Goal: Task Accomplishment & Management: Complete application form

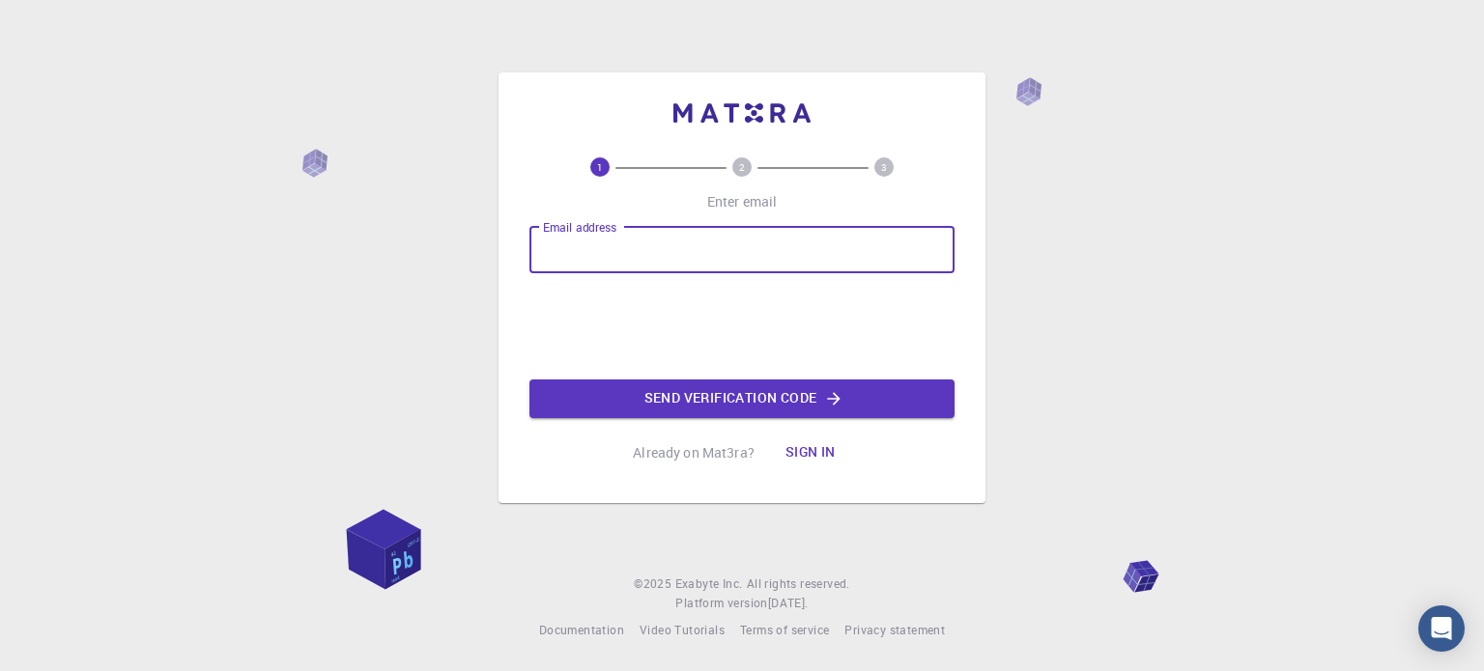
click at [595, 237] on input "Email address" at bounding box center [741, 250] width 425 height 46
type input "[EMAIL_ADDRESS][DOMAIN_NAME]"
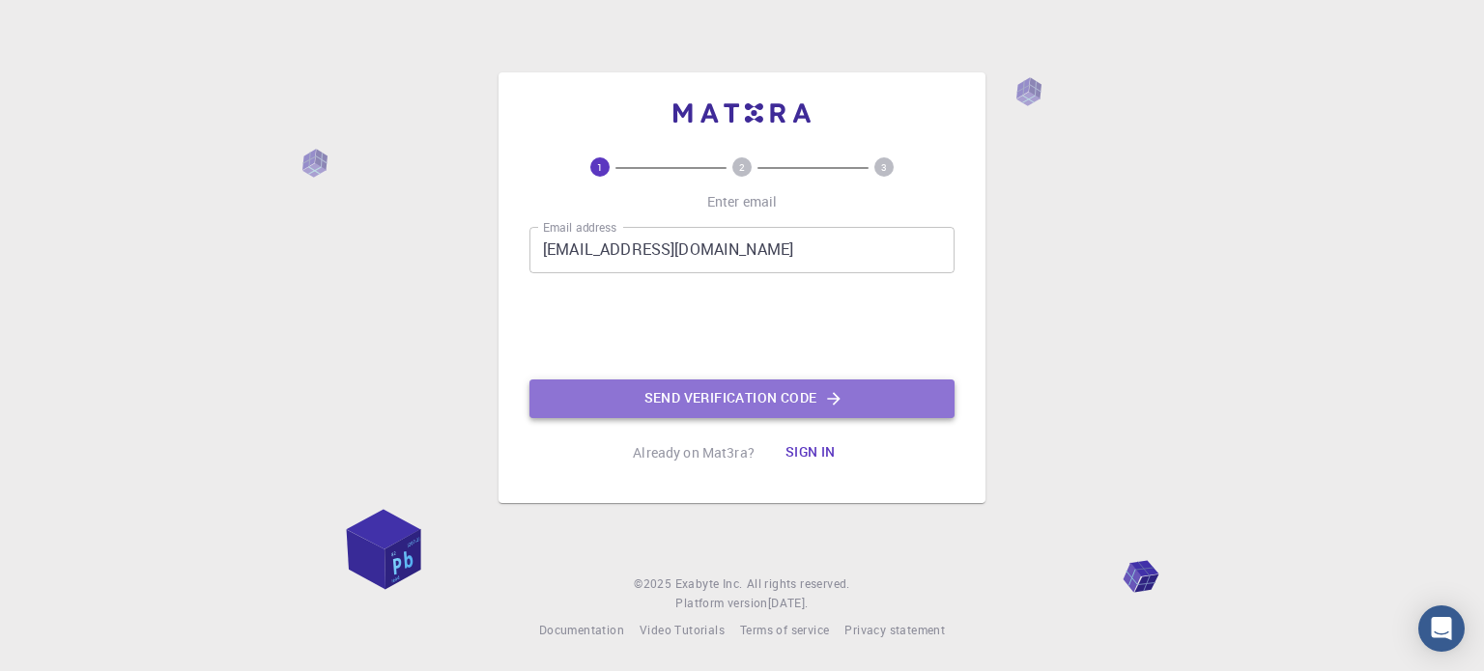
click at [698, 409] on button "Send verification code" at bounding box center [741, 399] width 425 height 39
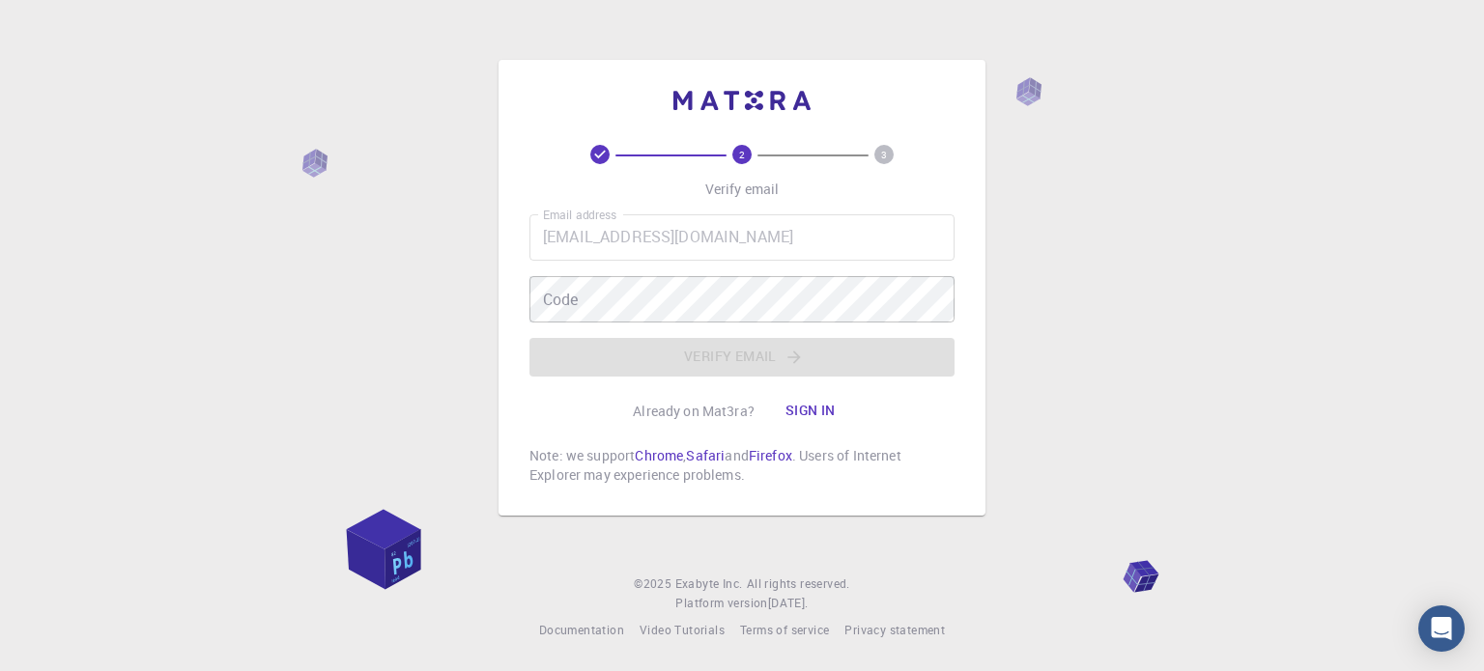
click at [623, 274] on div "Email address [EMAIL_ADDRESS][DOMAIN_NAME] Email address Code Code Verify email" at bounding box center [741, 295] width 425 height 162
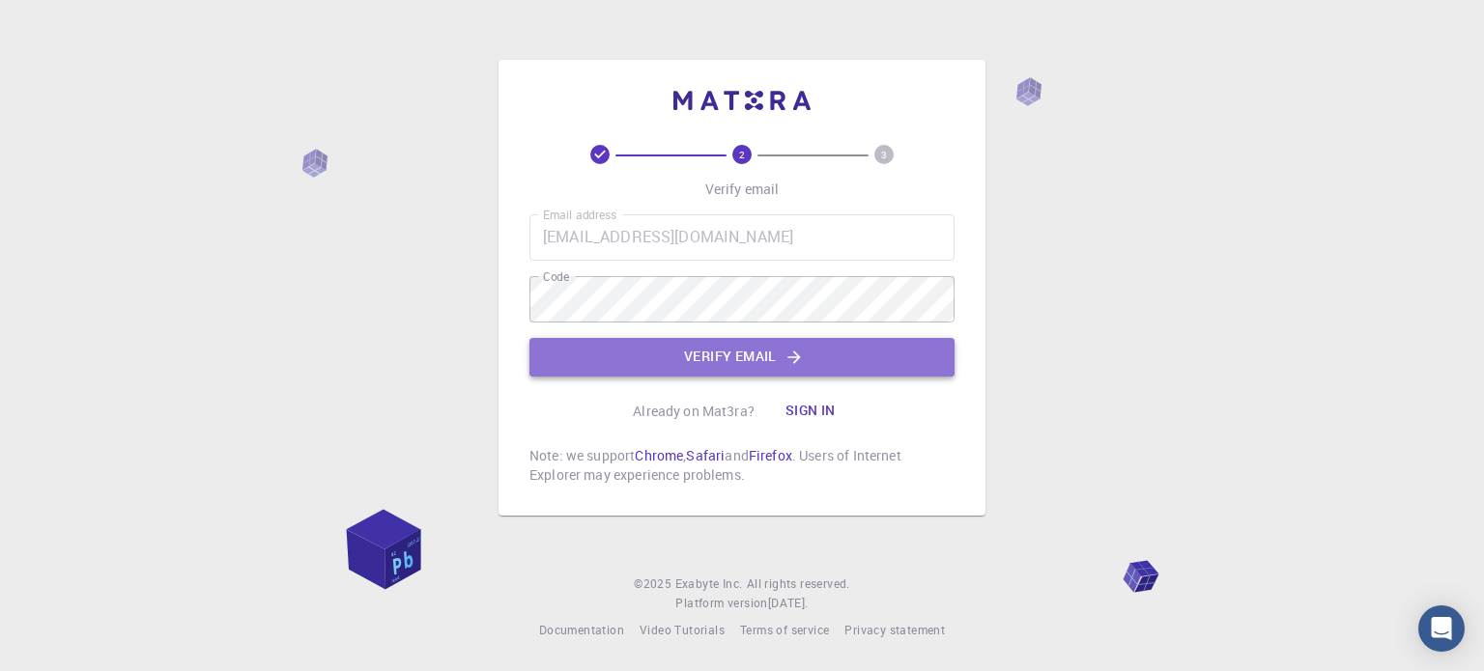
click at [623, 361] on button "Verify email" at bounding box center [741, 357] width 425 height 39
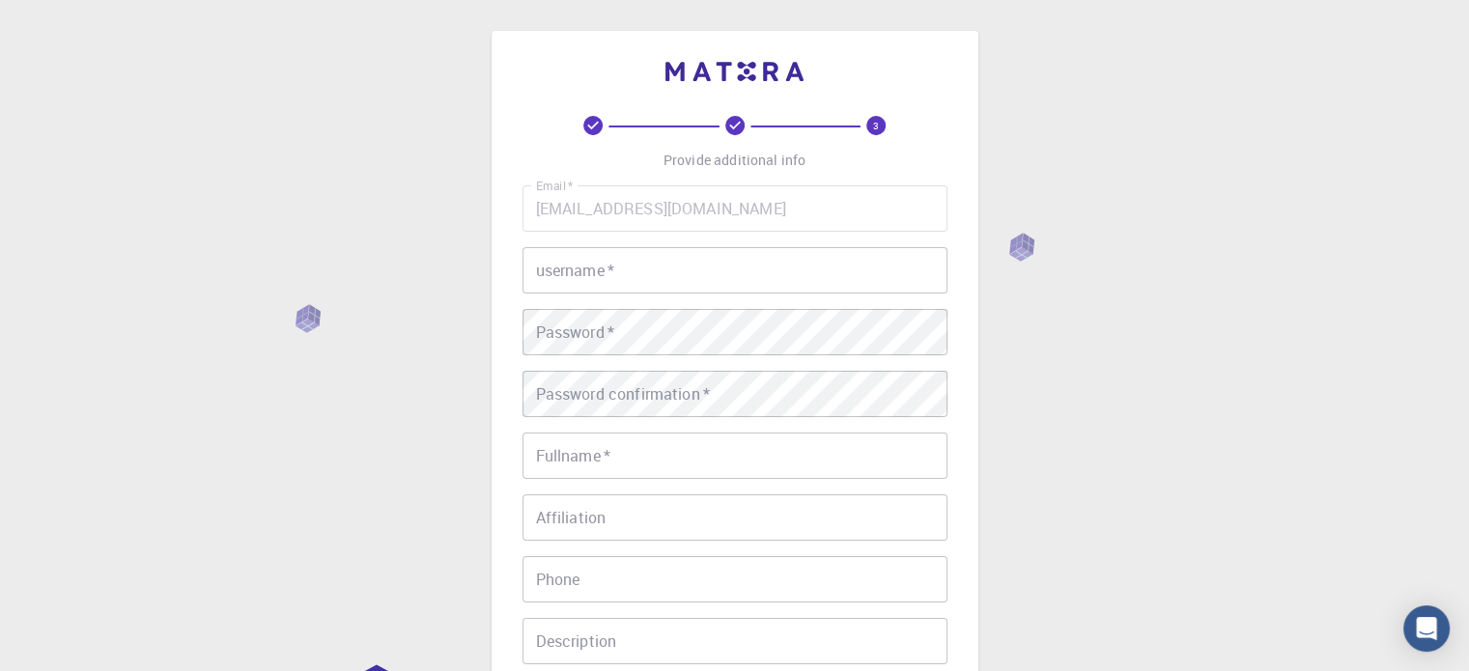
scroll to position [166, 0]
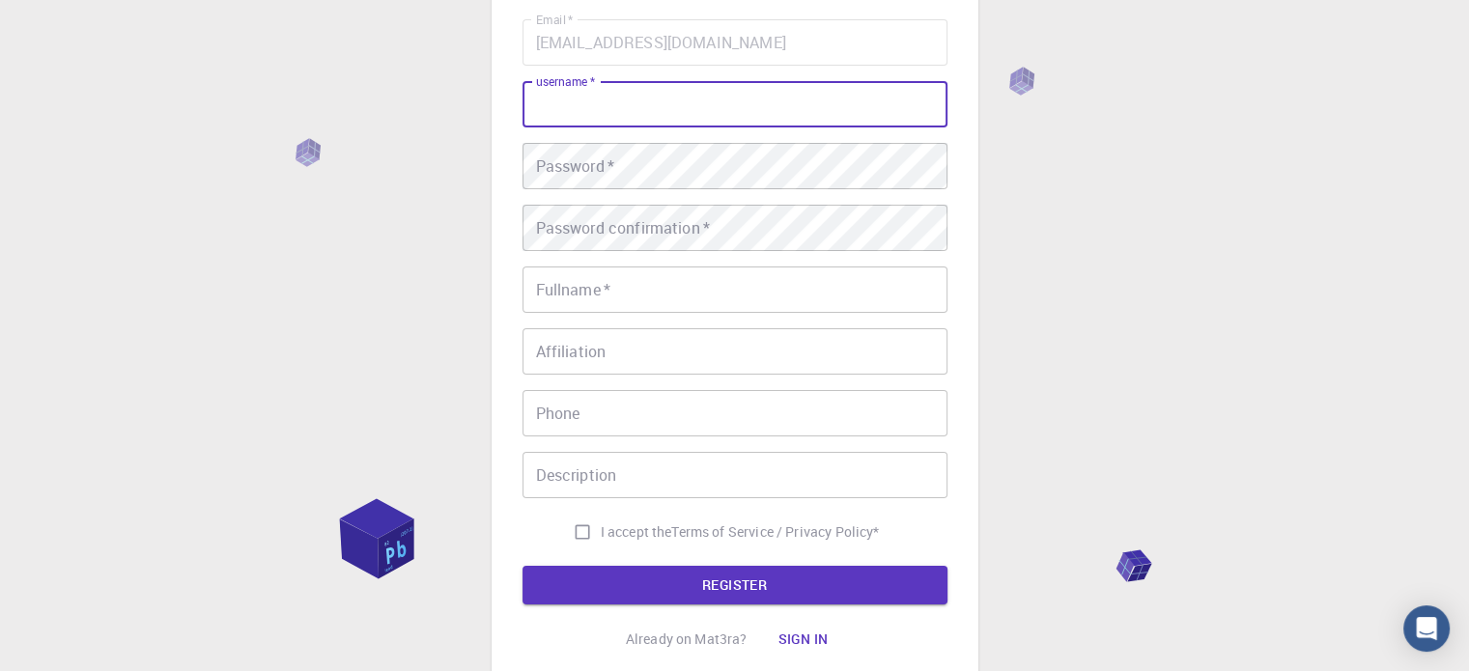
click at [564, 108] on input "username   *" at bounding box center [735, 104] width 425 height 46
type input "Sowmya07"
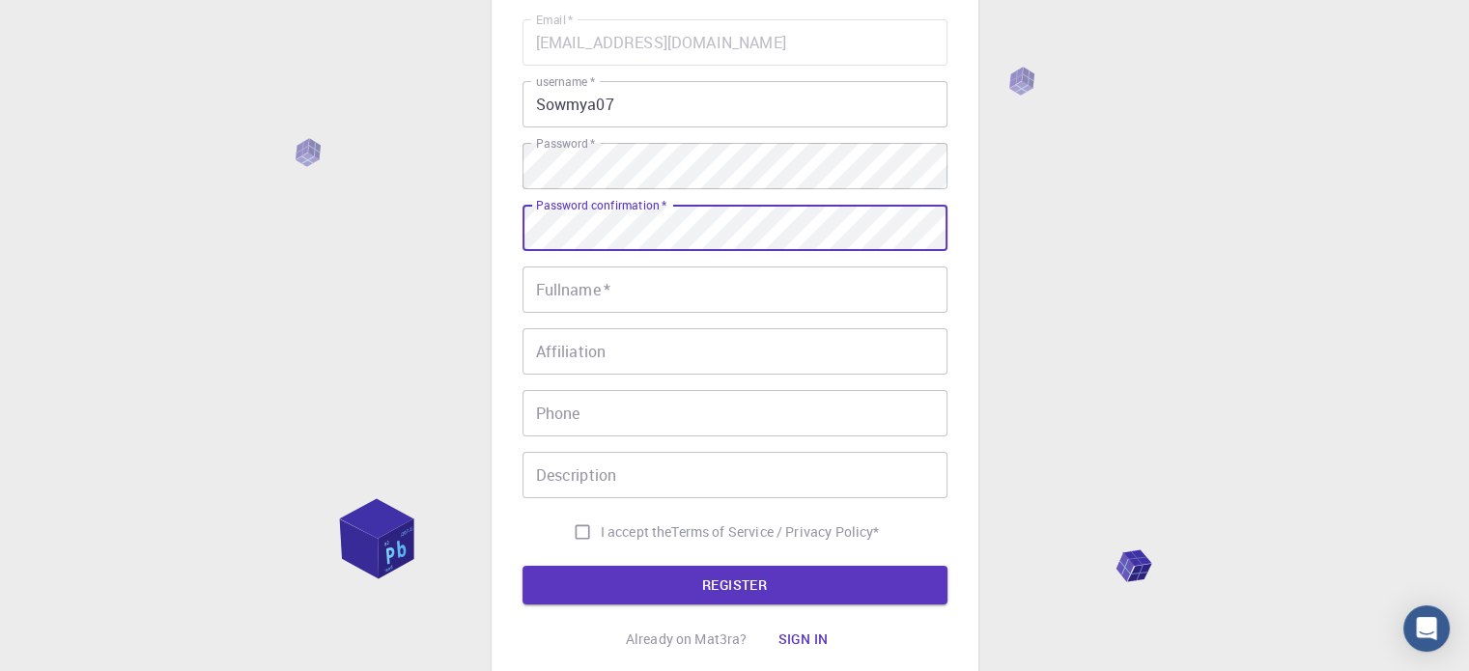
click at [558, 294] on input "Fullname   *" at bounding box center [735, 290] width 425 height 46
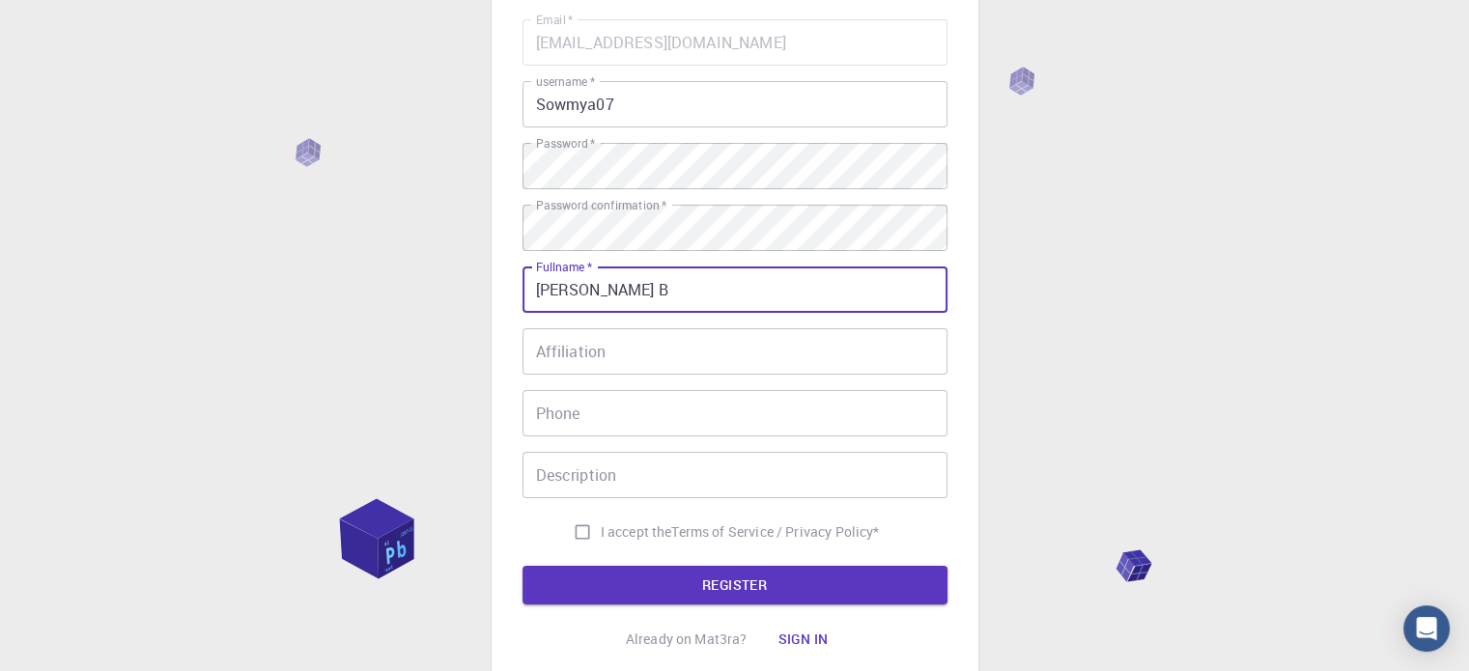
type input "[PERSON_NAME] B"
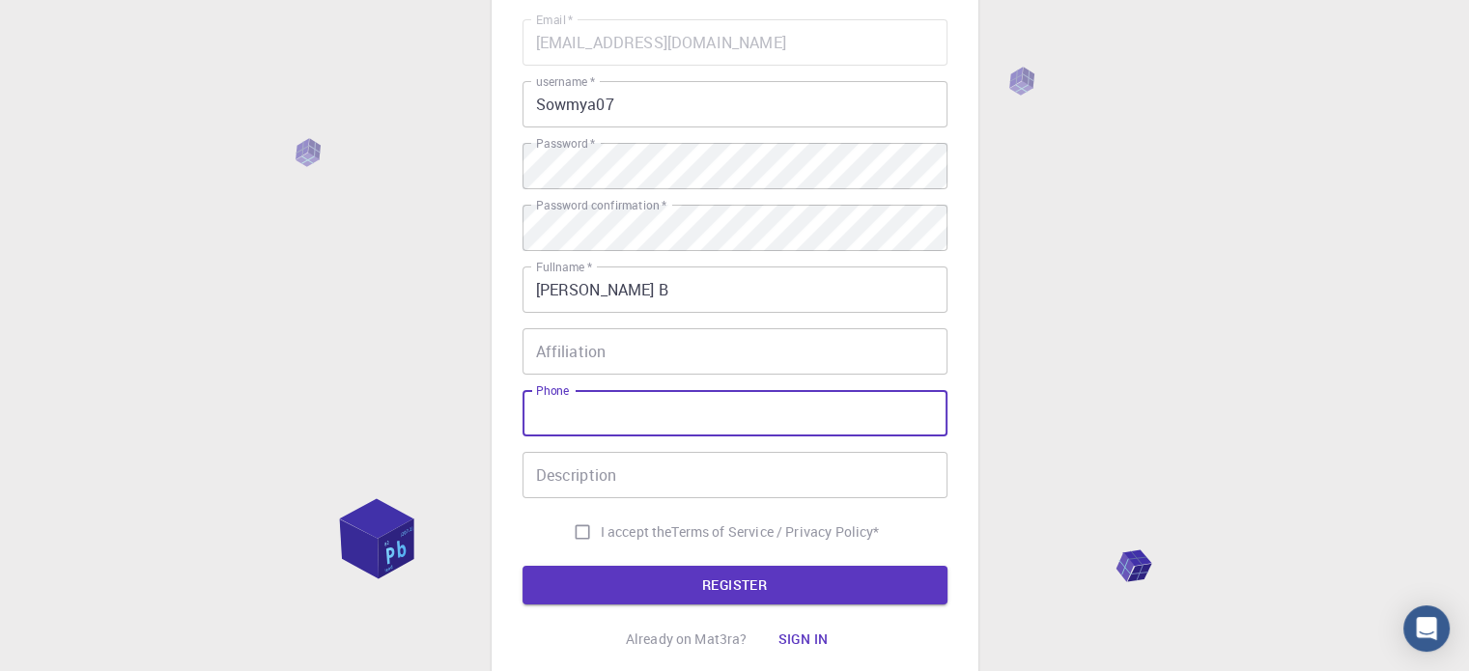
click at [567, 413] on input "Phone" at bounding box center [735, 413] width 425 height 46
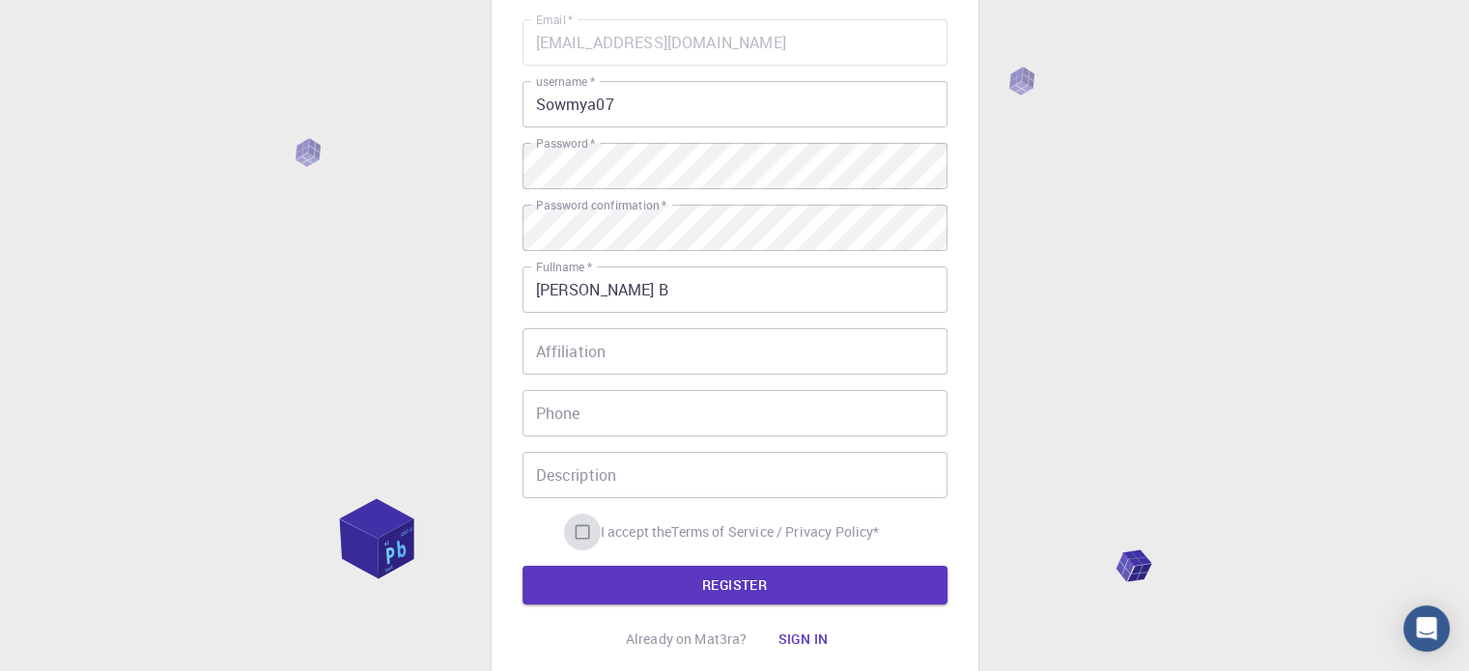
click at [572, 523] on input "I accept the Terms of Service / Privacy Policy *" at bounding box center [582, 532] width 37 height 37
checkbox input "true"
click at [663, 578] on button "REGISTER" at bounding box center [735, 585] width 425 height 39
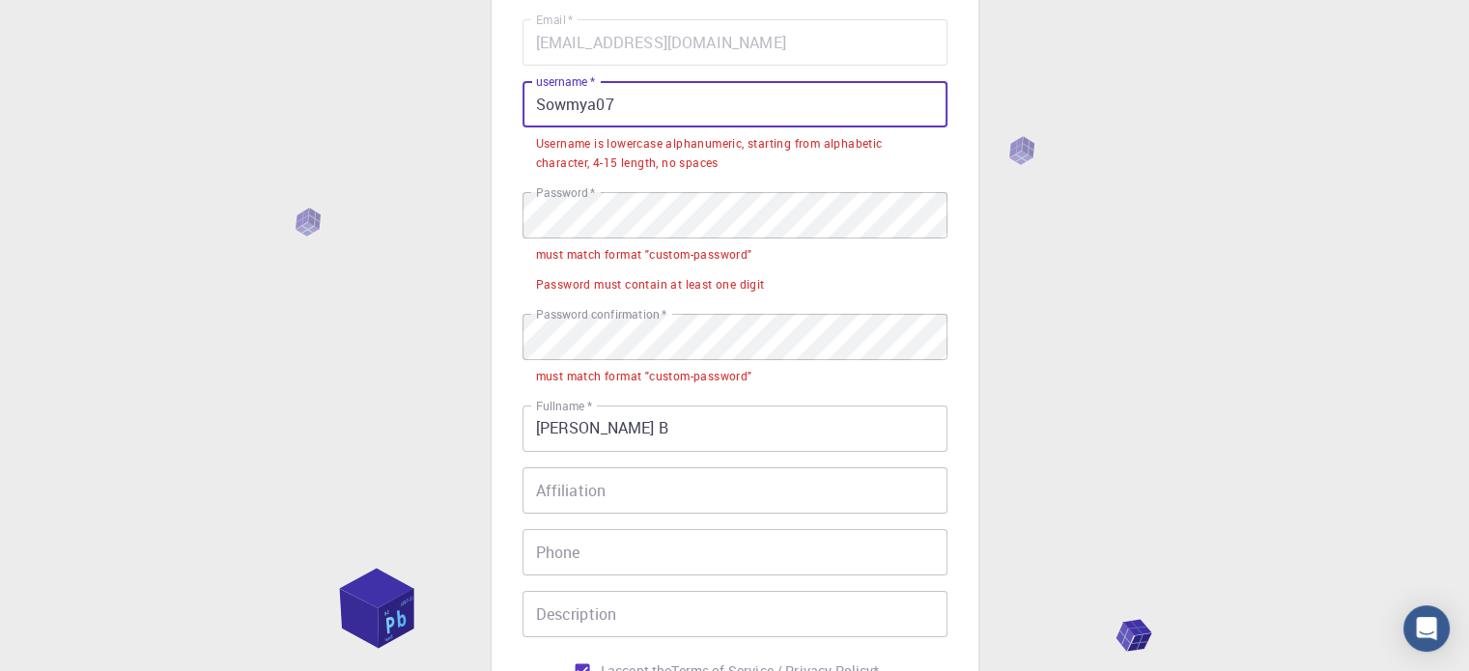
click at [533, 107] on input "Sowmya07" at bounding box center [735, 104] width 425 height 46
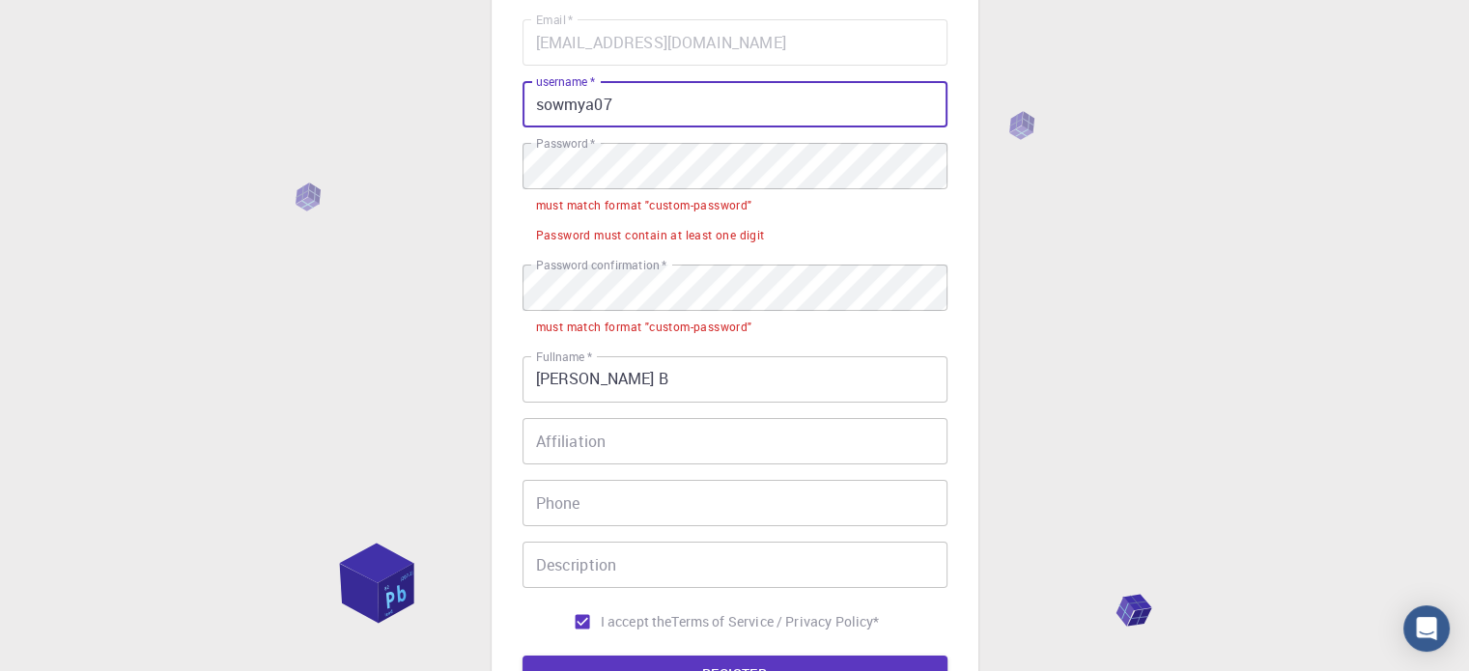
type input "sowmya07"
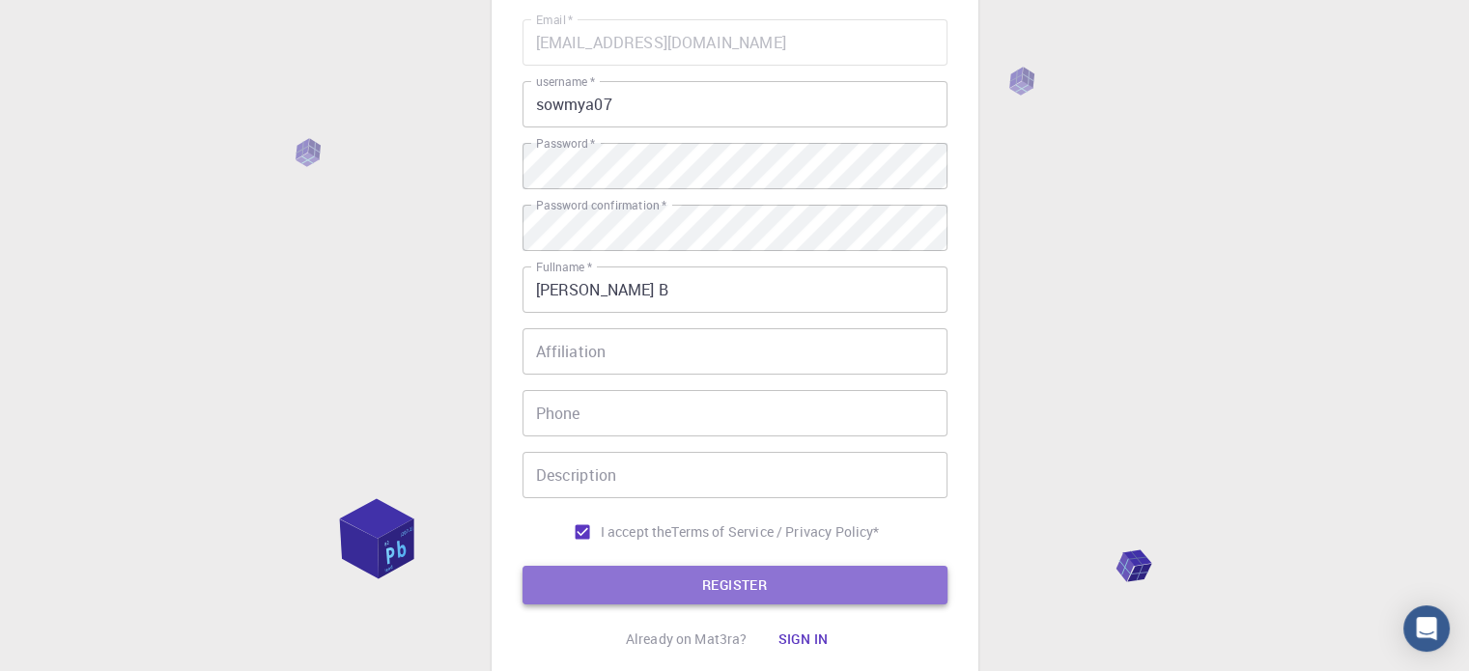
click at [609, 597] on button "REGISTER" at bounding box center [735, 585] width 425 height 39
click at [732, 595] on button "REGISTER" at bounding box center [735, 585] width 425 height 39
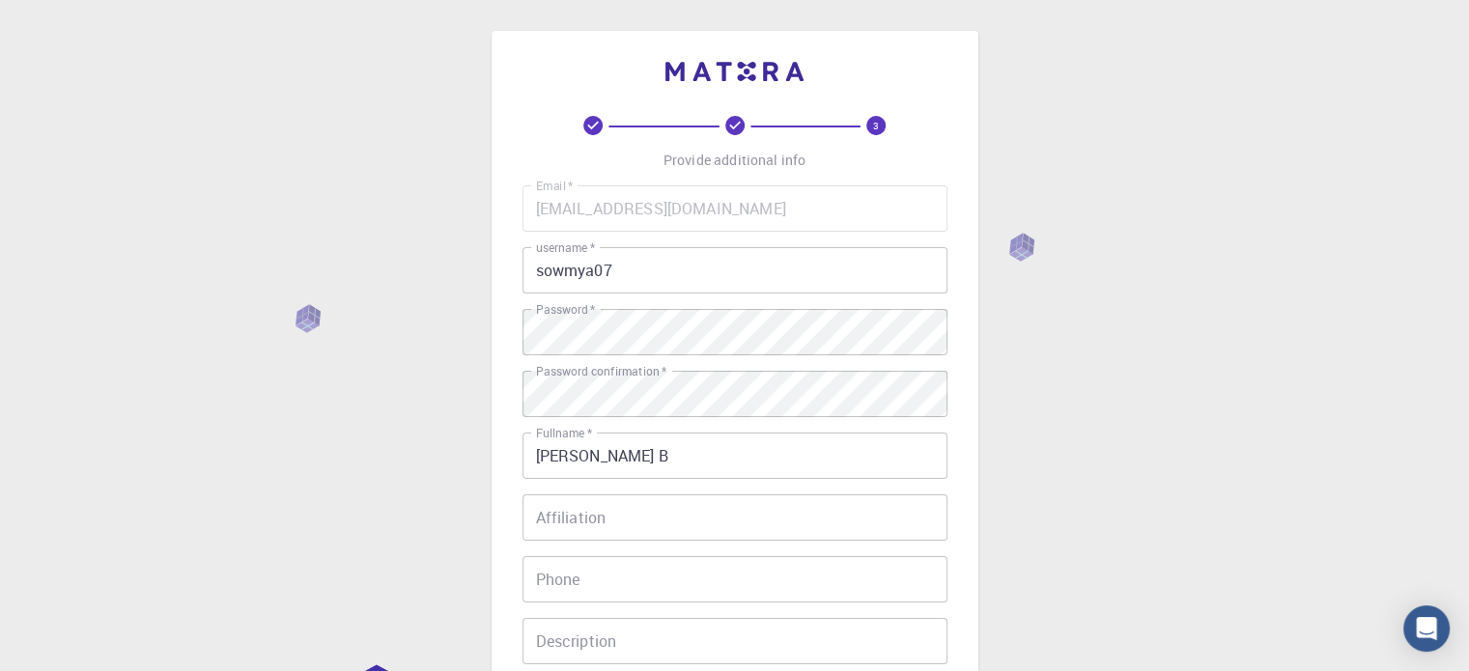
scroll to position [311, 0]
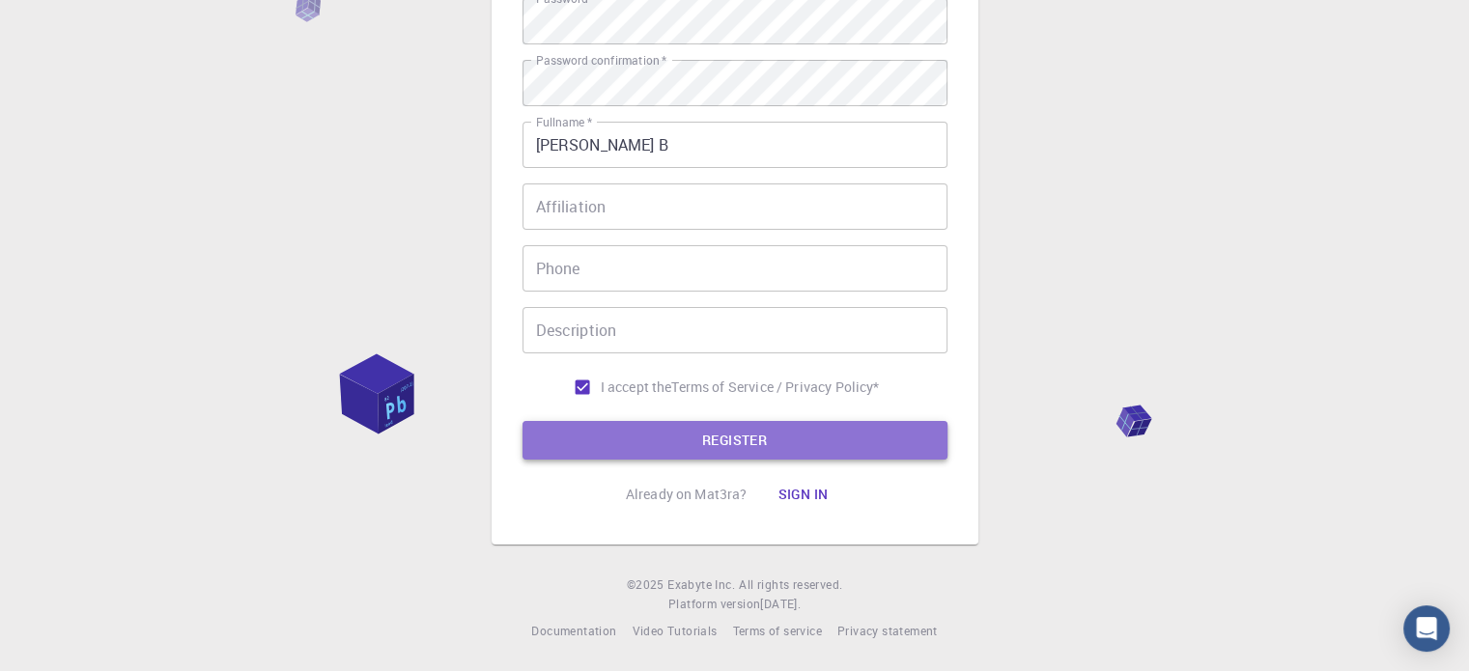
click at [594, 443] on button "REGISTER" at bounding box center [735, 440] width 425 height 39
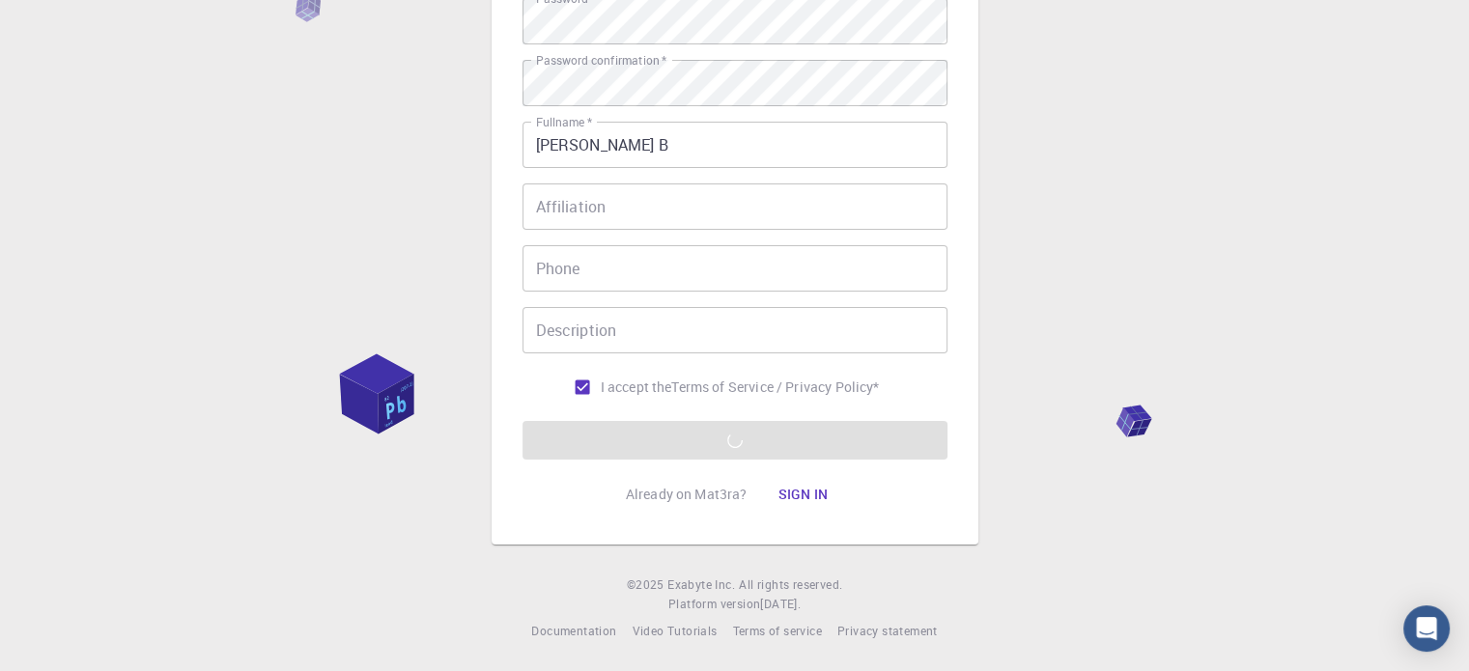
click at [594, 443] on form "Email   * [EMAIL_ADDRESS][DOMAIN_NAME] Email   * username   * sowmya07 username…" at bounding box center [735, 166] width 425 height 585
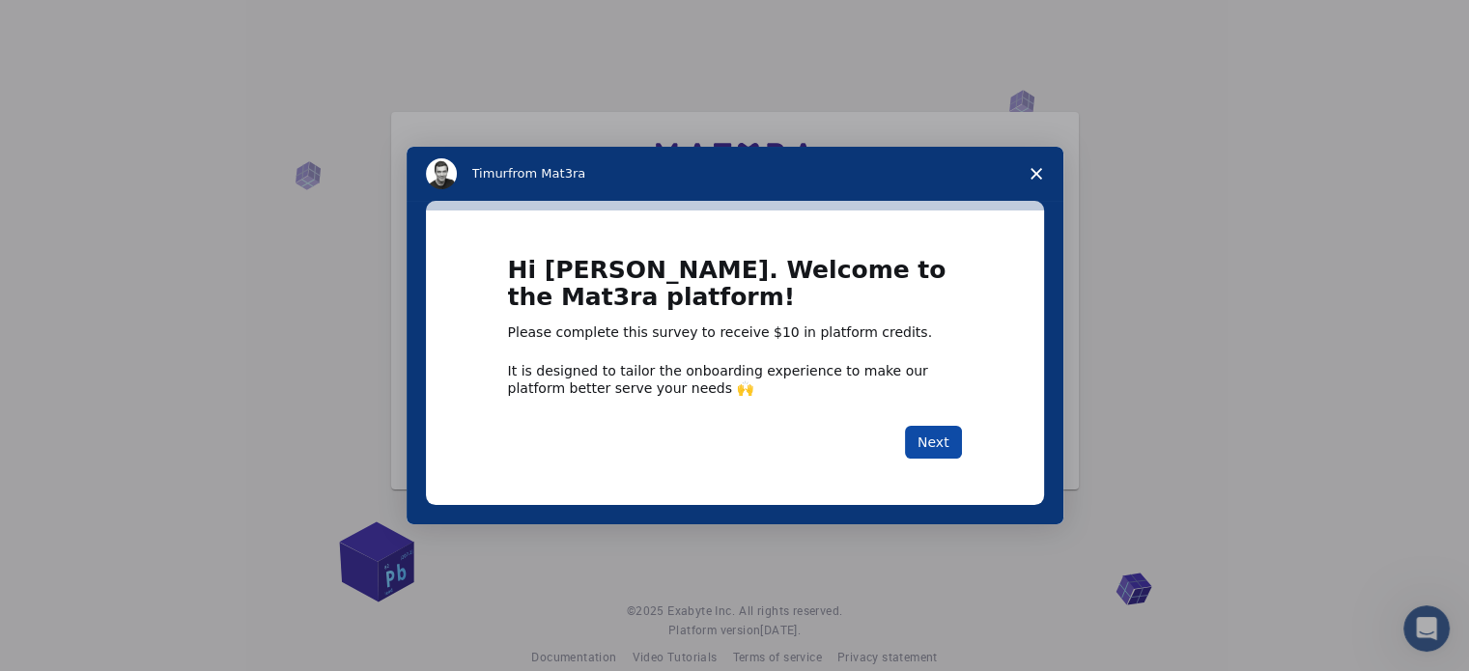
click at [935, 443] on button "Next" at bounding box center [933, 442] width 57 height 33
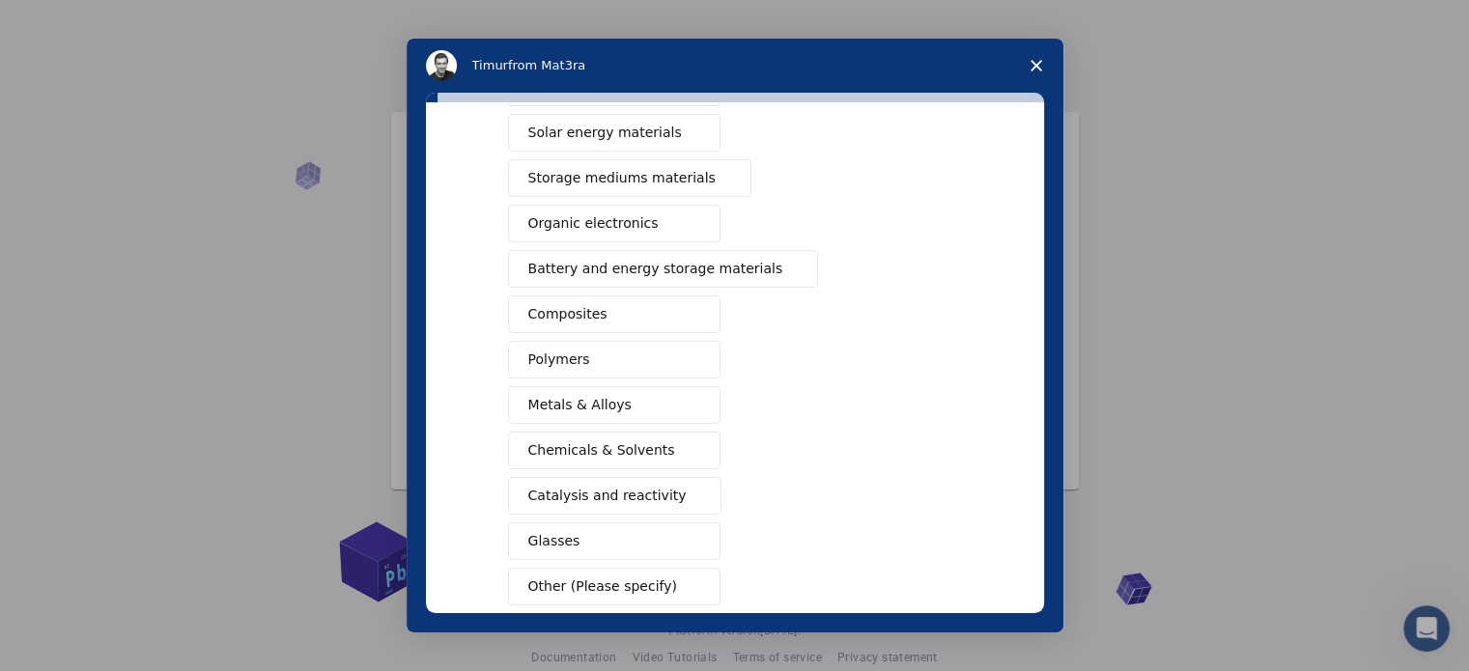
scroll to position [151, 0]
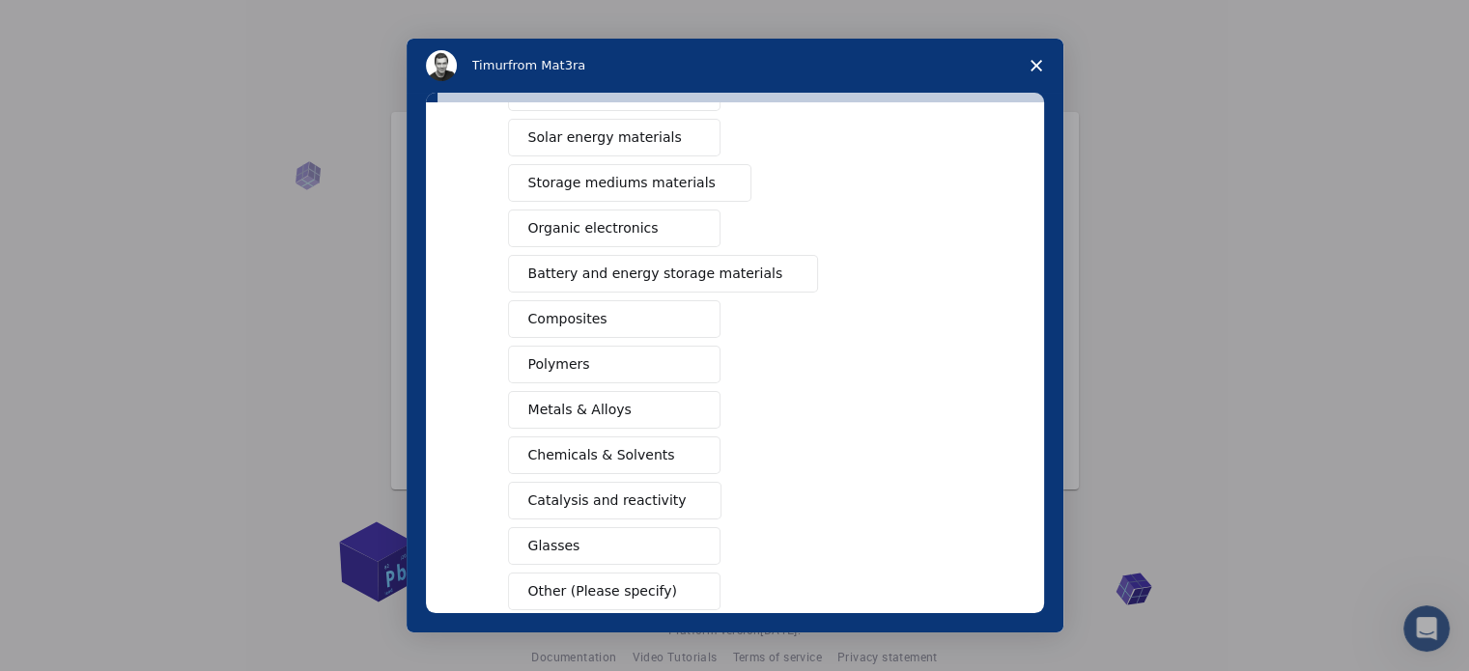
click at [571, 232] on span "Organic electronics" at bounding box center [593, 228] width 130 height 20
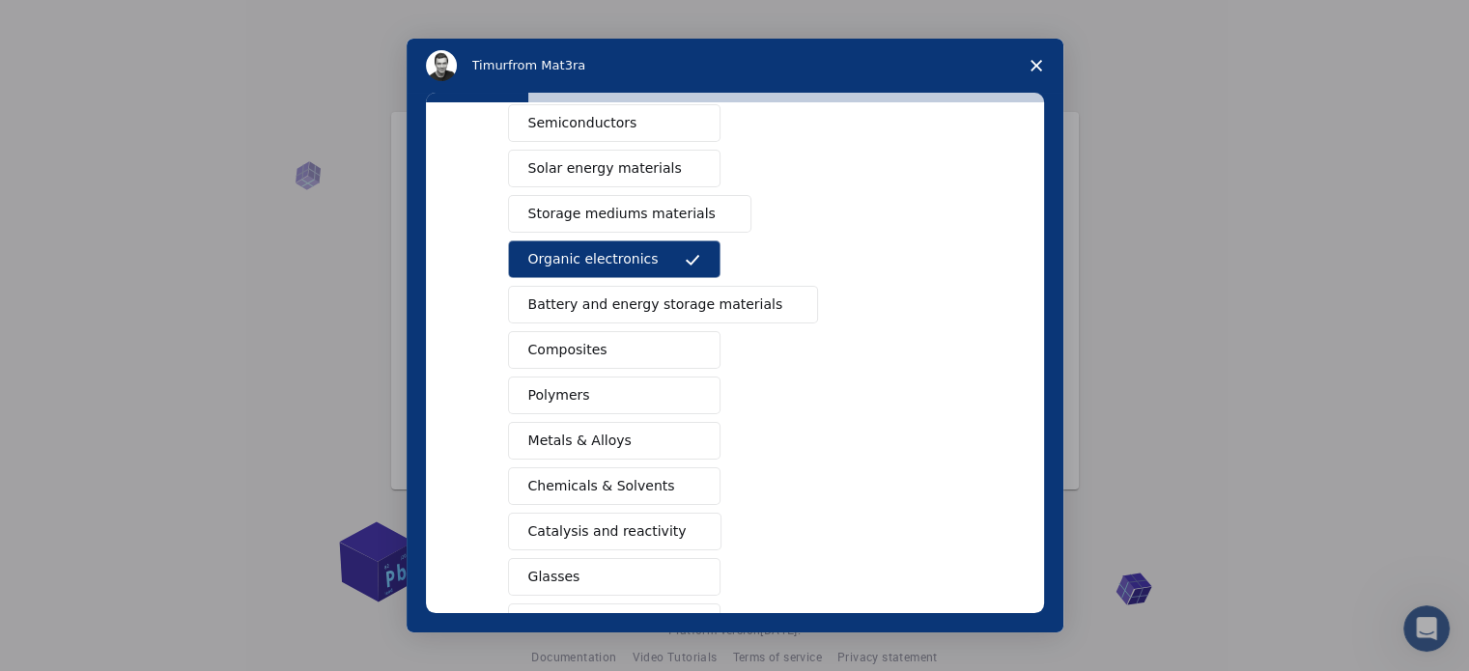
scroll to position [112, 0]
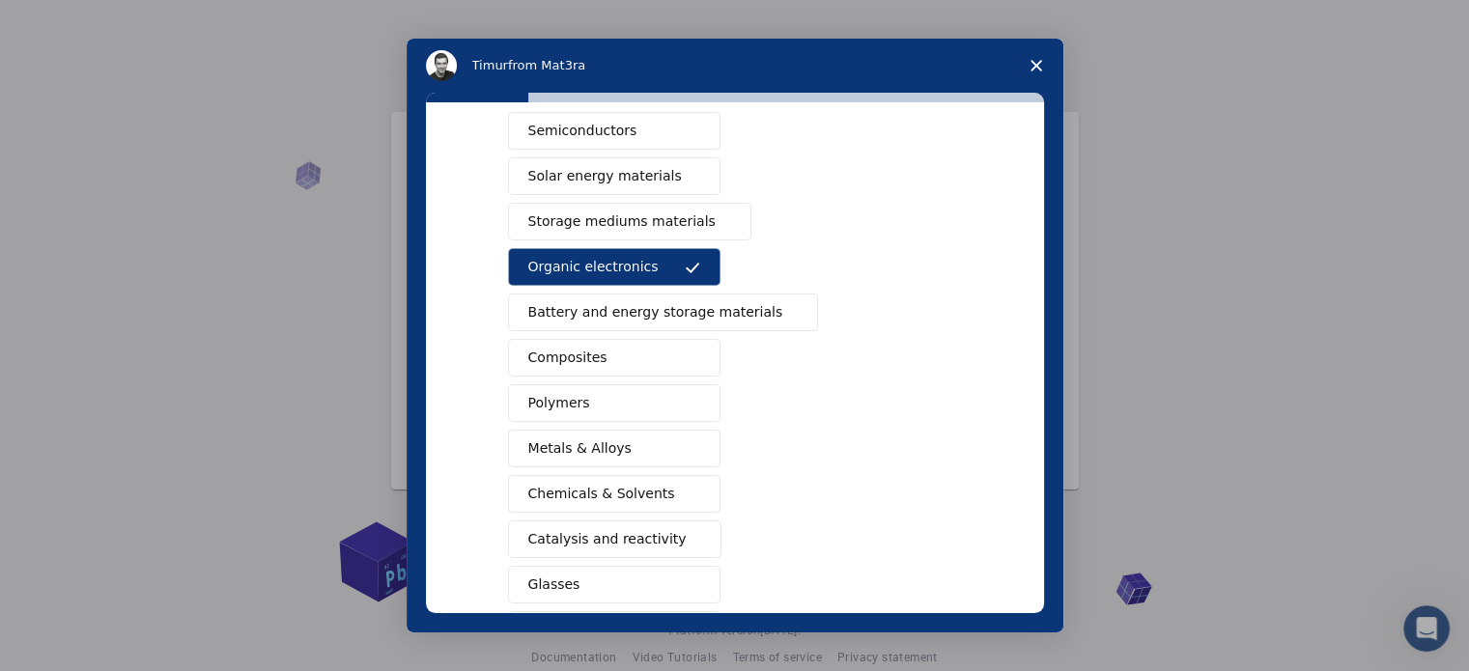
click at [556, 273] on span "Organic electronics" at bounding box center [593, 267] width 130 height 20
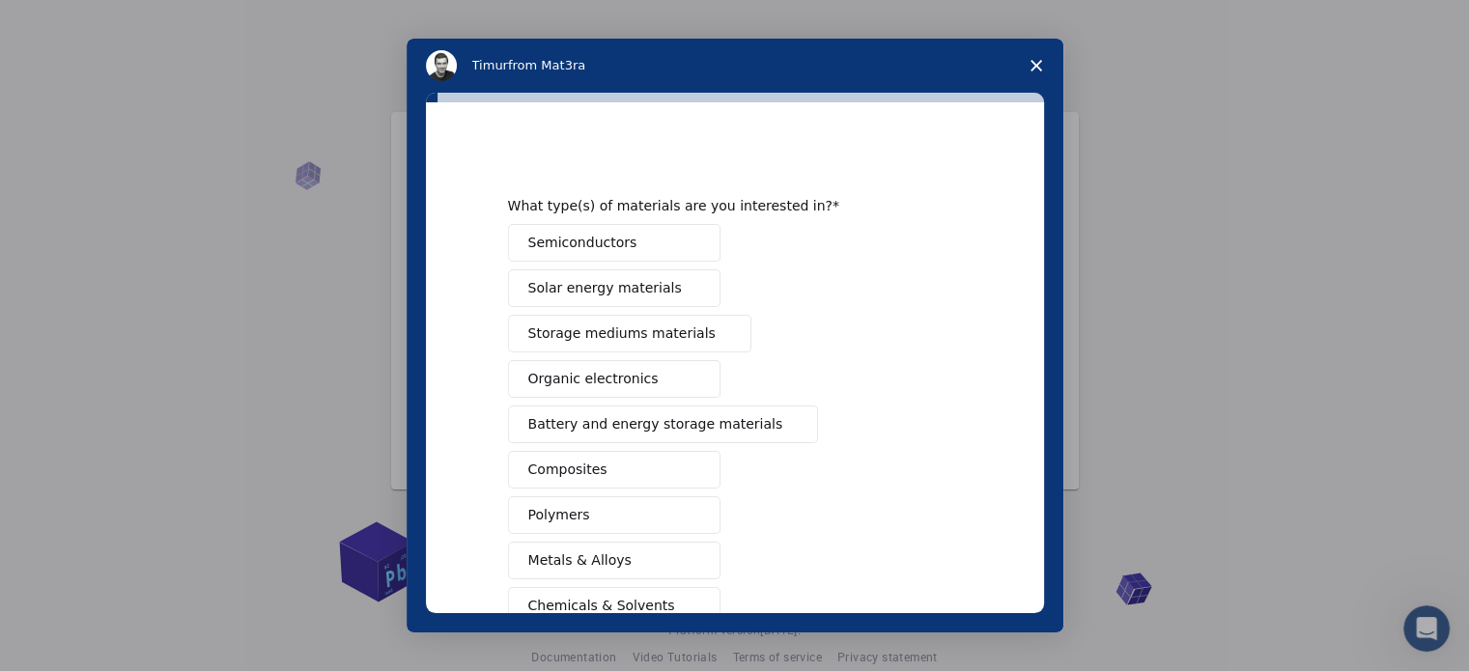
scroll to position [255, 0]
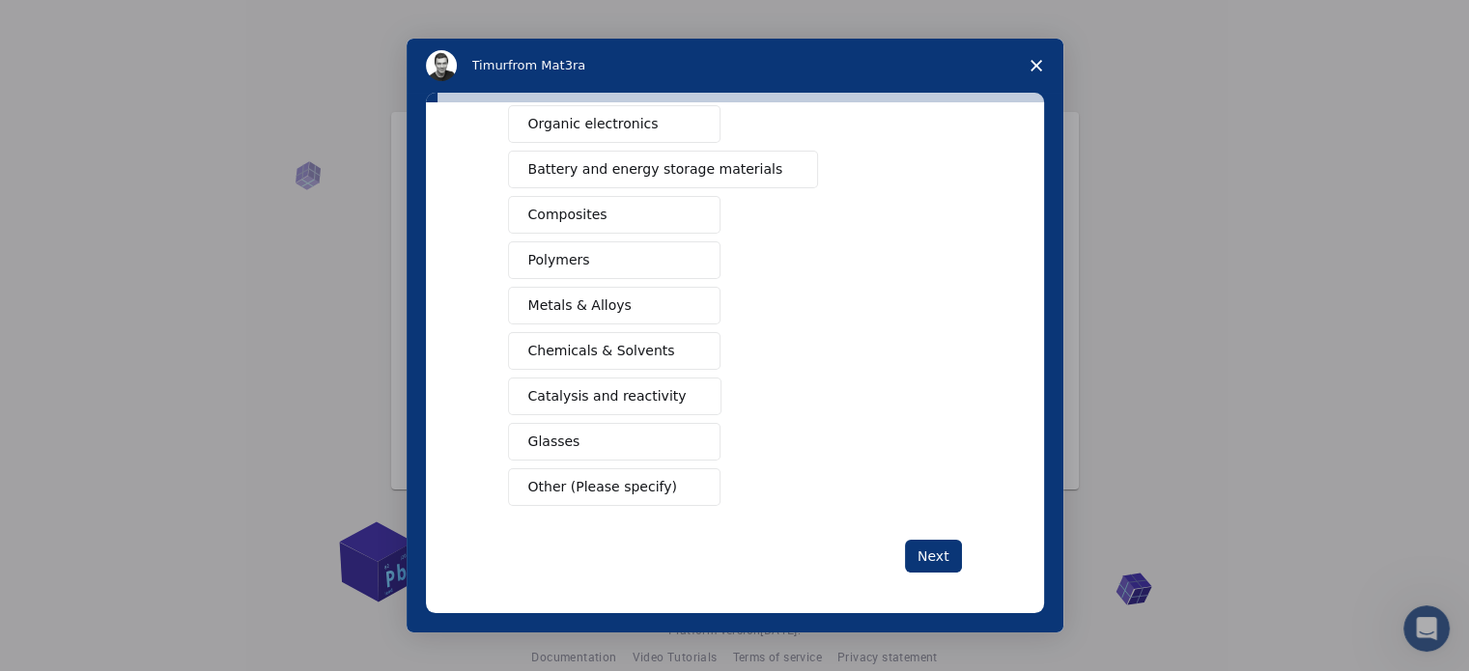
click at [545, 470] on button "Other (Please specify)" at bounding box center [614, 488] width 213 height 38
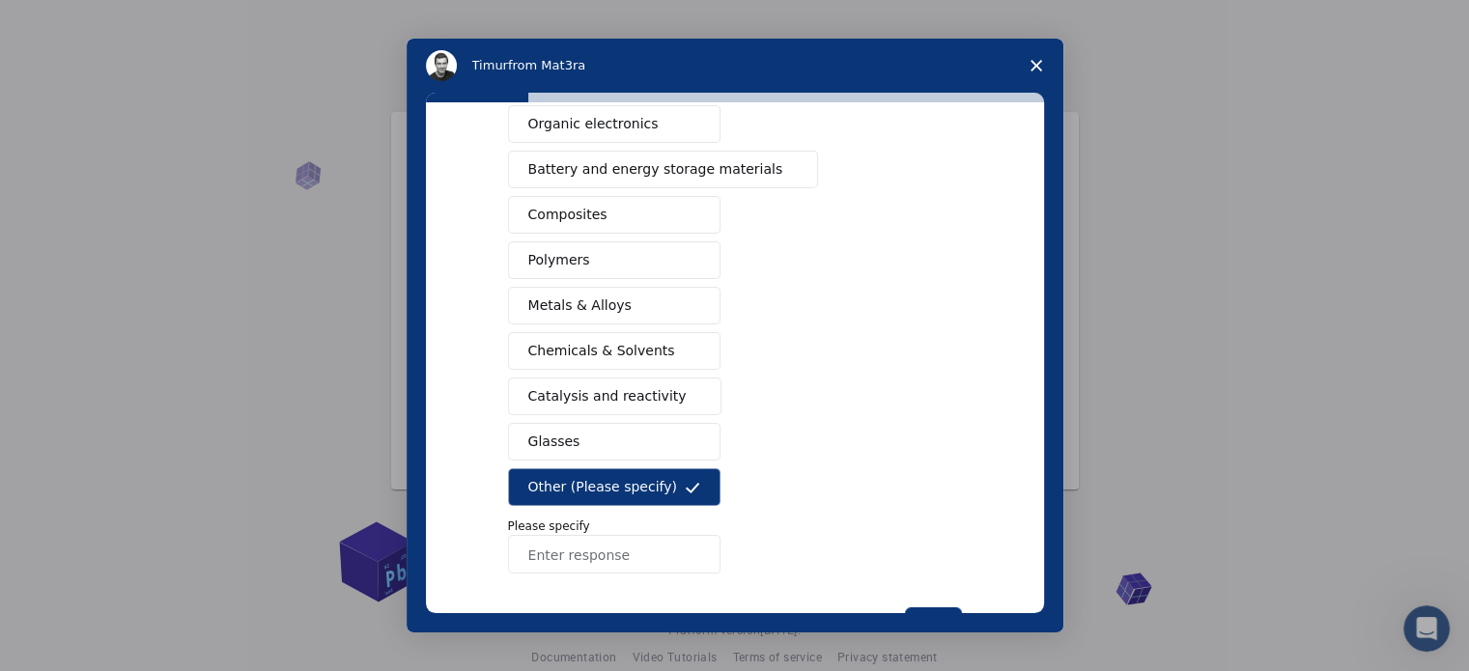
click at [535, 541] on input "Enter response" at bounding box center [614, 554] width 213 height 39
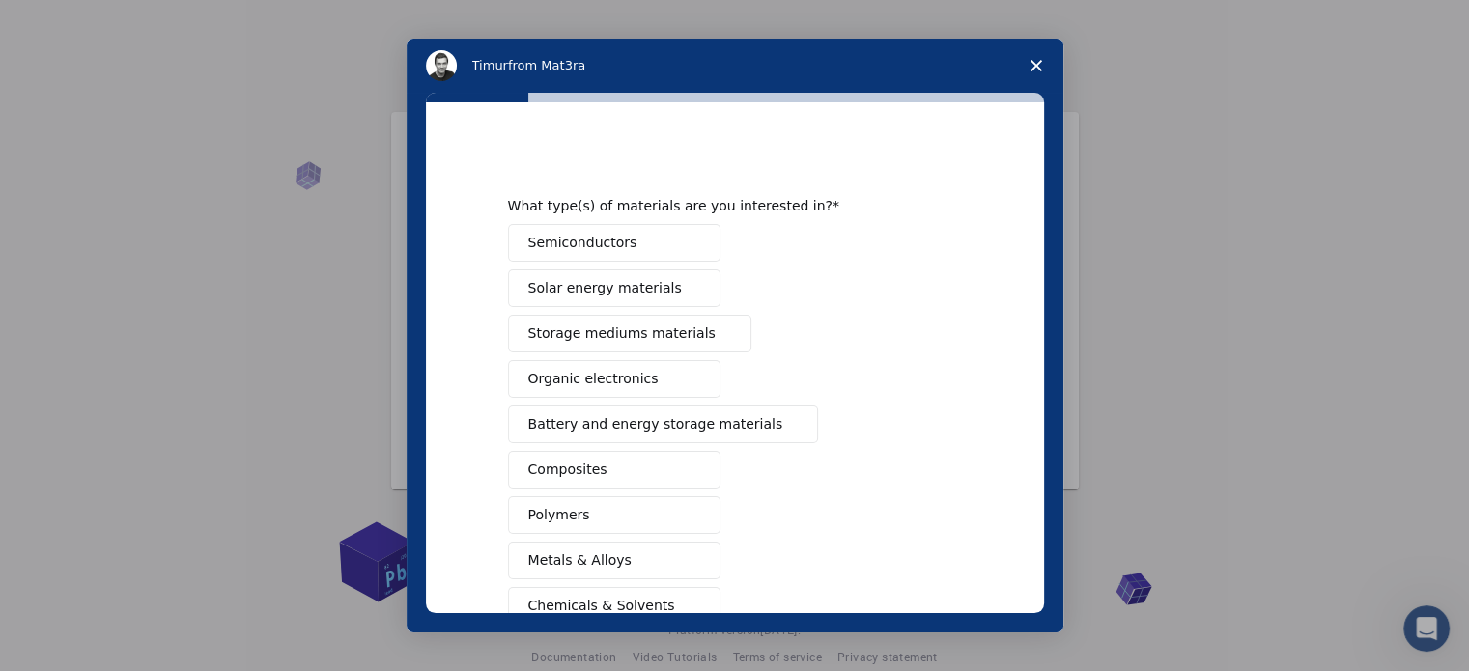
scroll to position [324, 0]
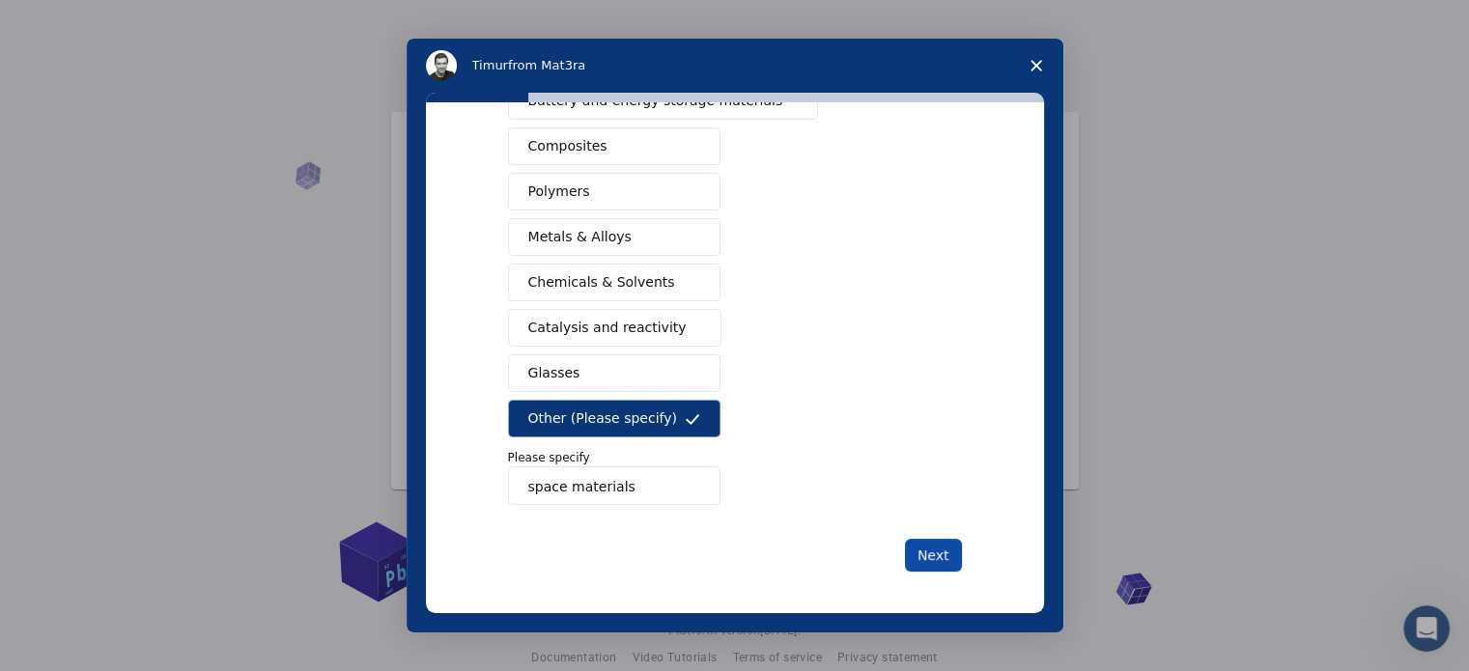
type input "space materials"
click at [930, 540] on button "Next" at bounding box center [933, 555] width 57 height 33
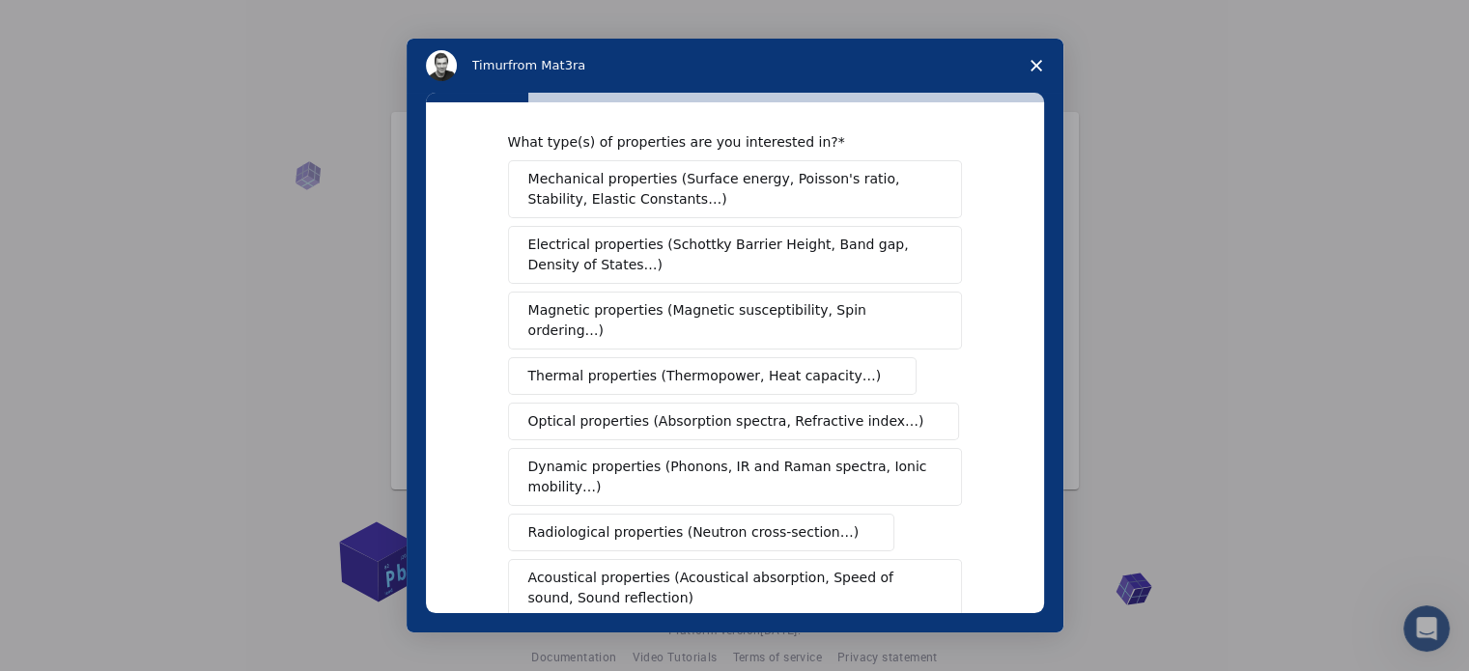
scroll to position [356, 0]
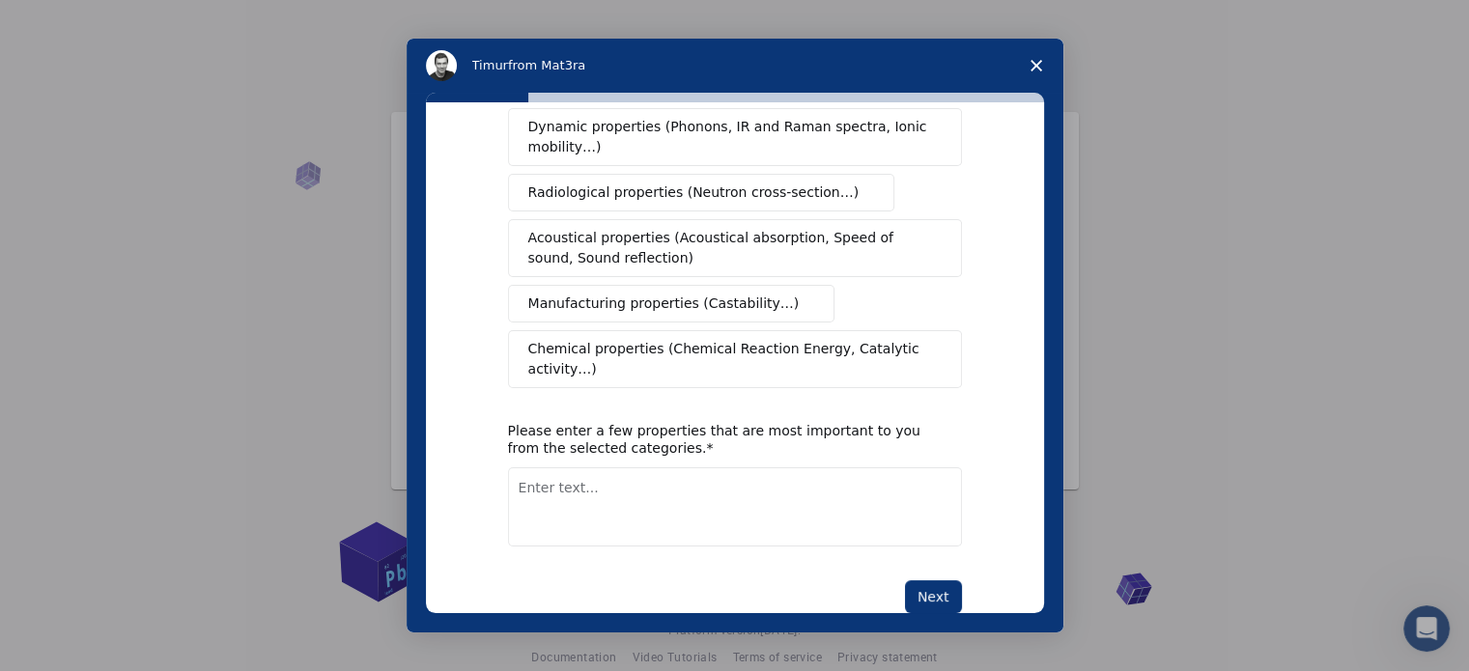
click at [708, 294] on button "Manufacturing properties (Castability…)" at bounding box center [672, 304] width 328 height 38
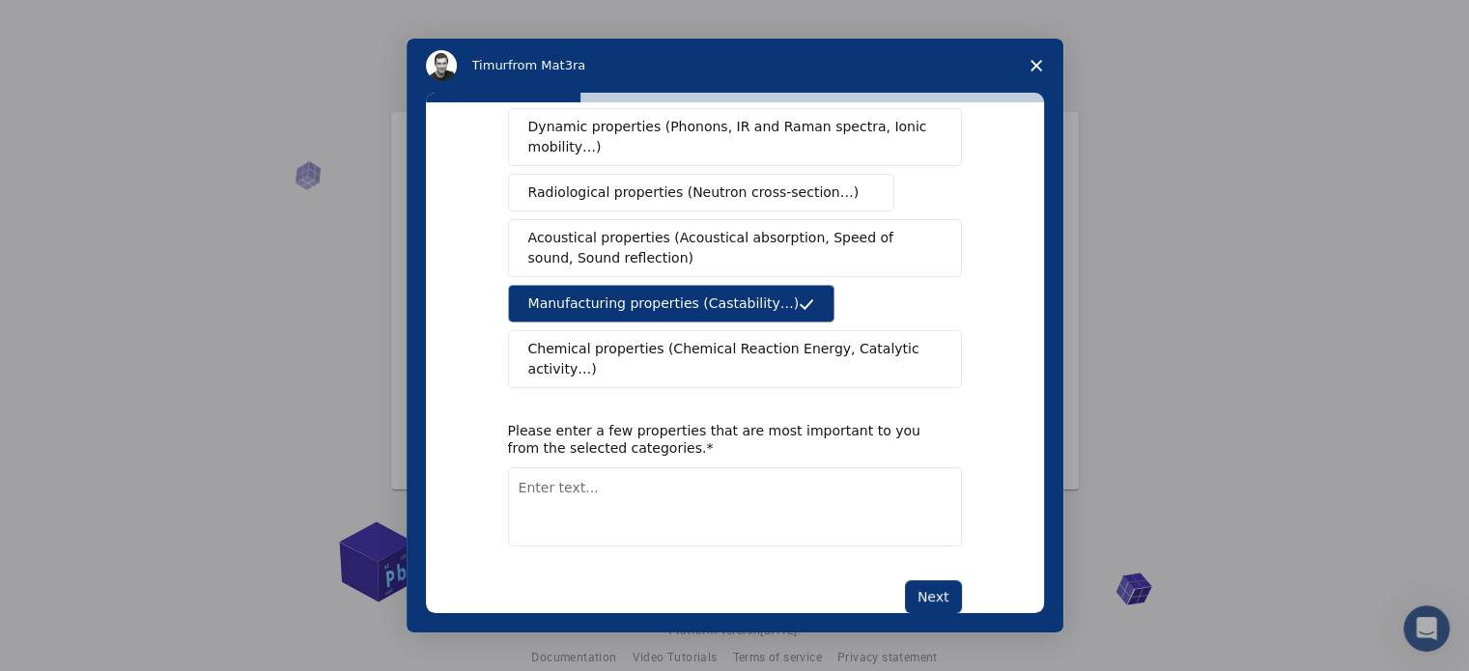
click at [1031, 68] on icon "Close survey" at bounding box center [1037, 66] width 12 height 12
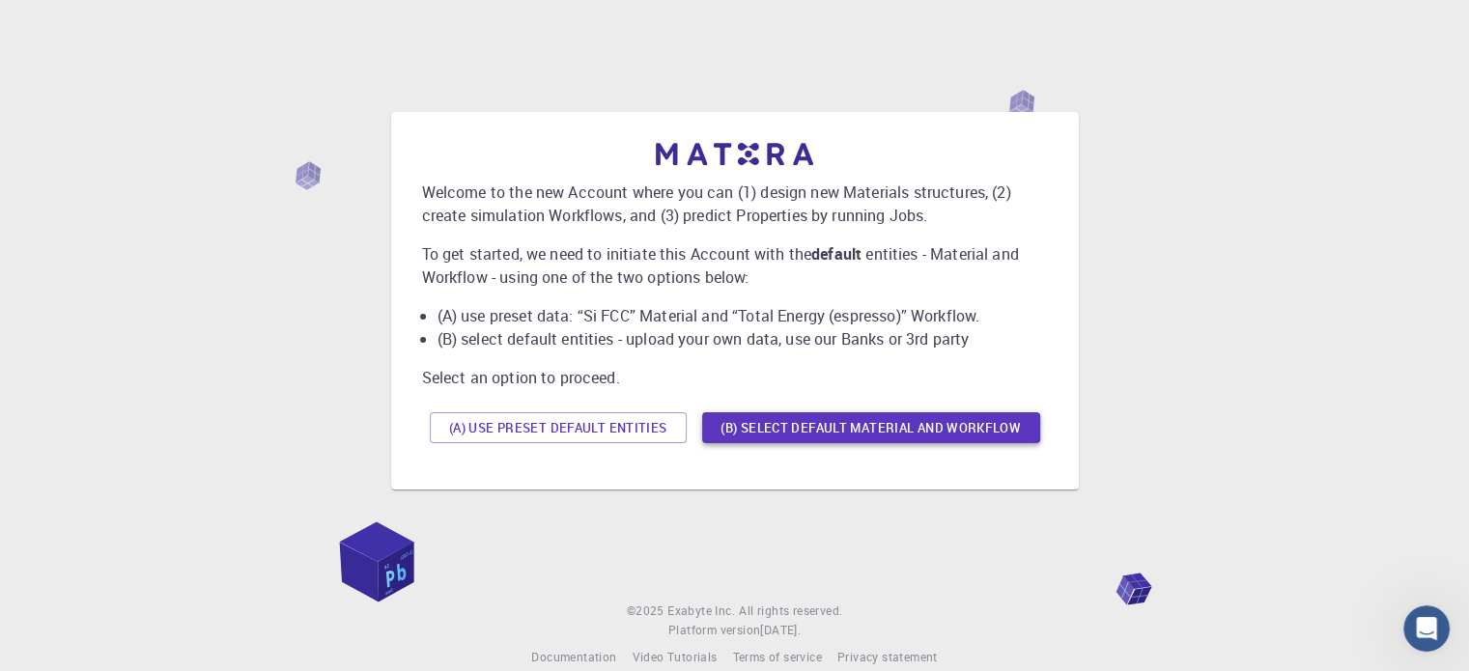
click at [745, 424] on button "(B) Select default material and workflow" at bounding box center [871, 428] width 338 height 31
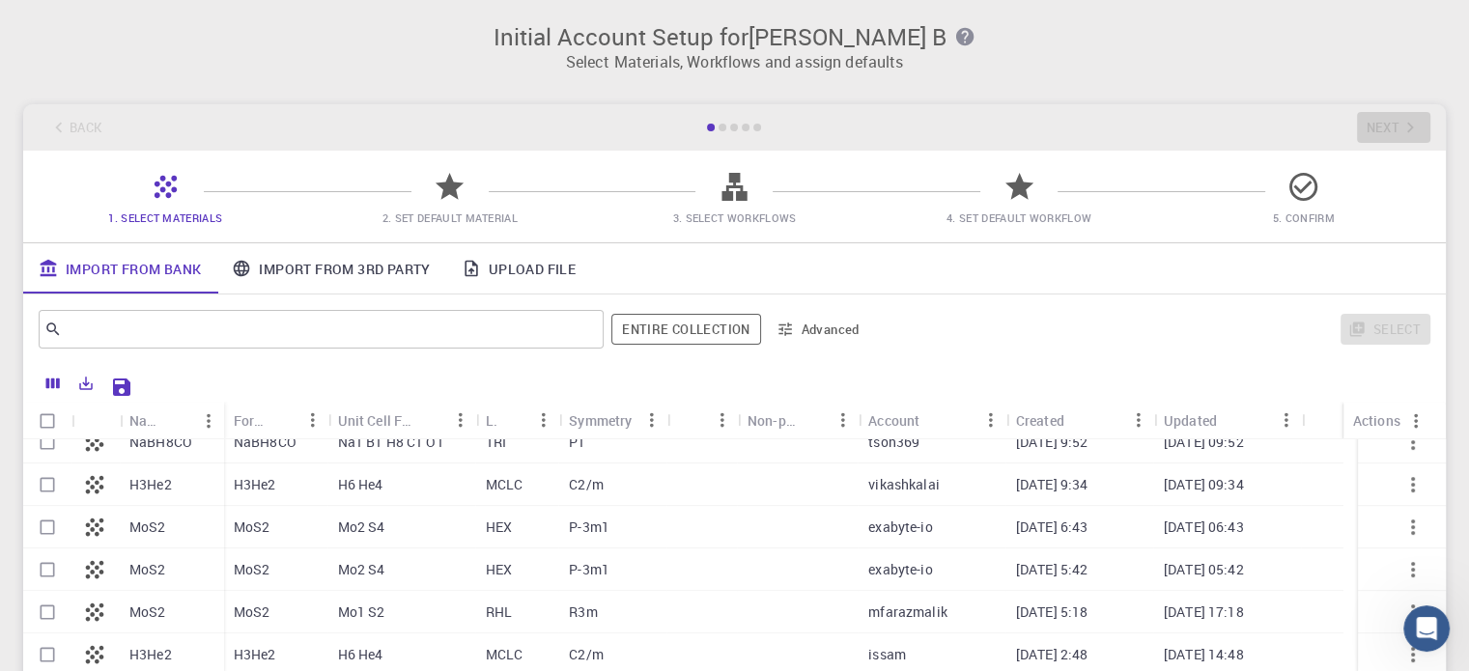
scroll to position [0, 0]
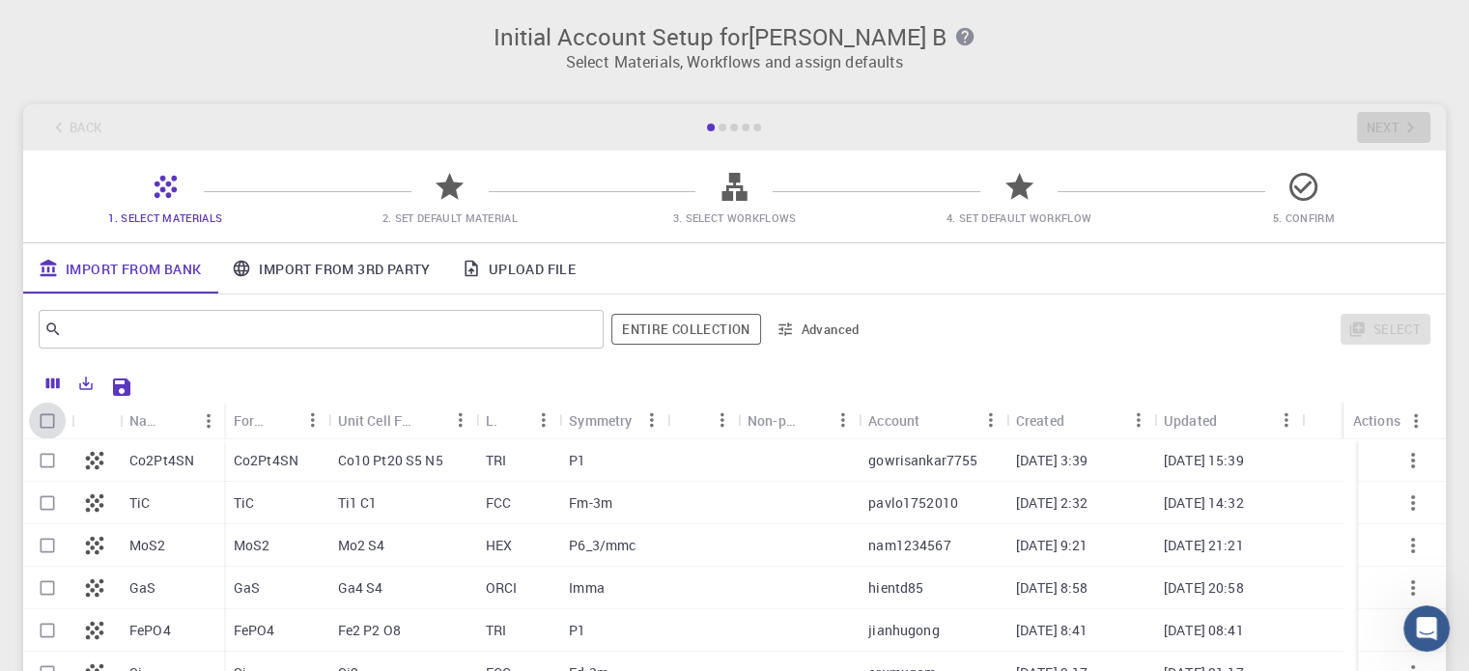
click at [54, 424] on input "Select all rows" at bounding box center [47, 421] width 37 height 37
checkbox input "true"
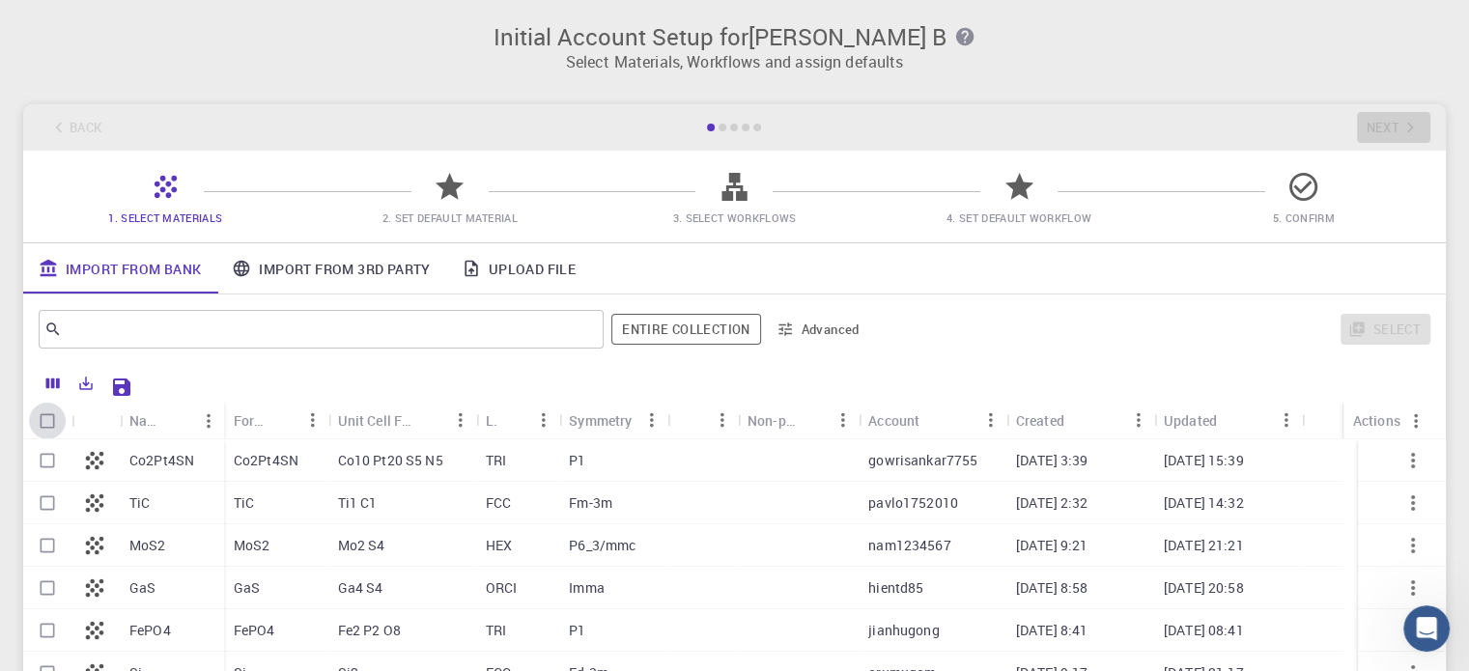
checkbox input "true"
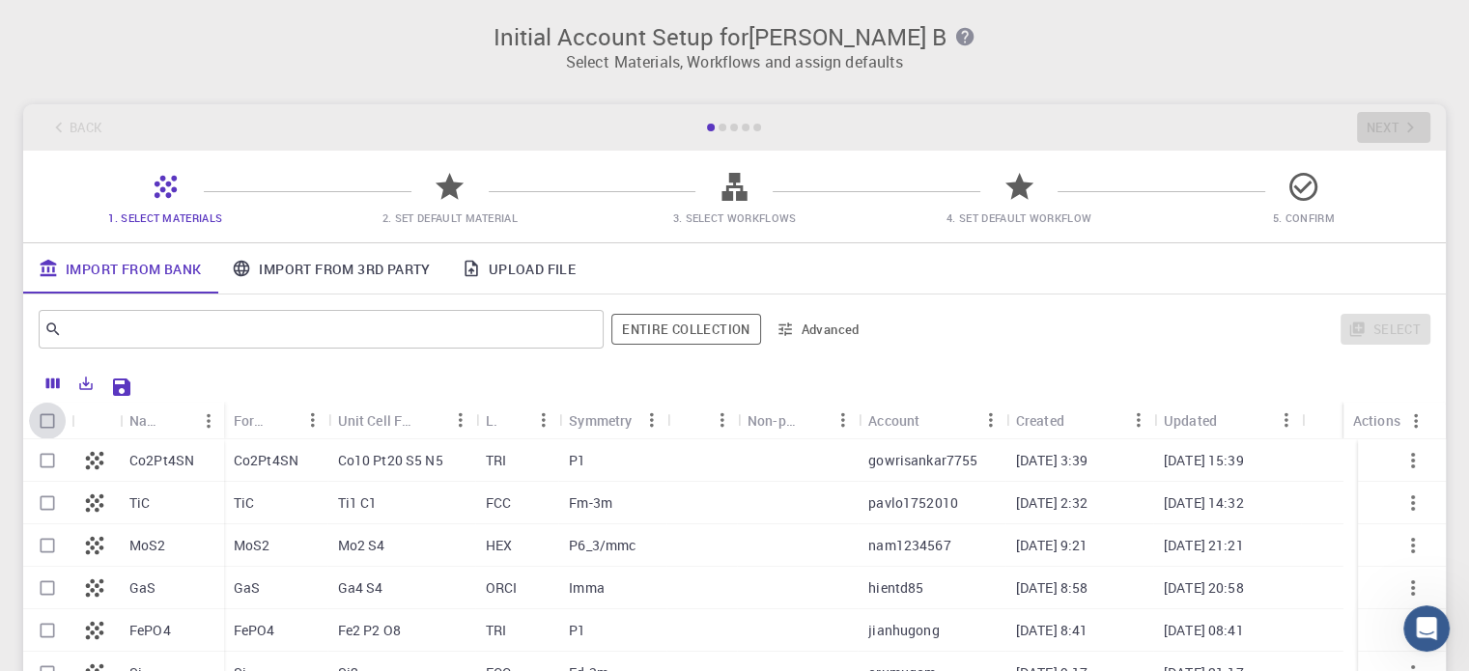
checkbox input "true"
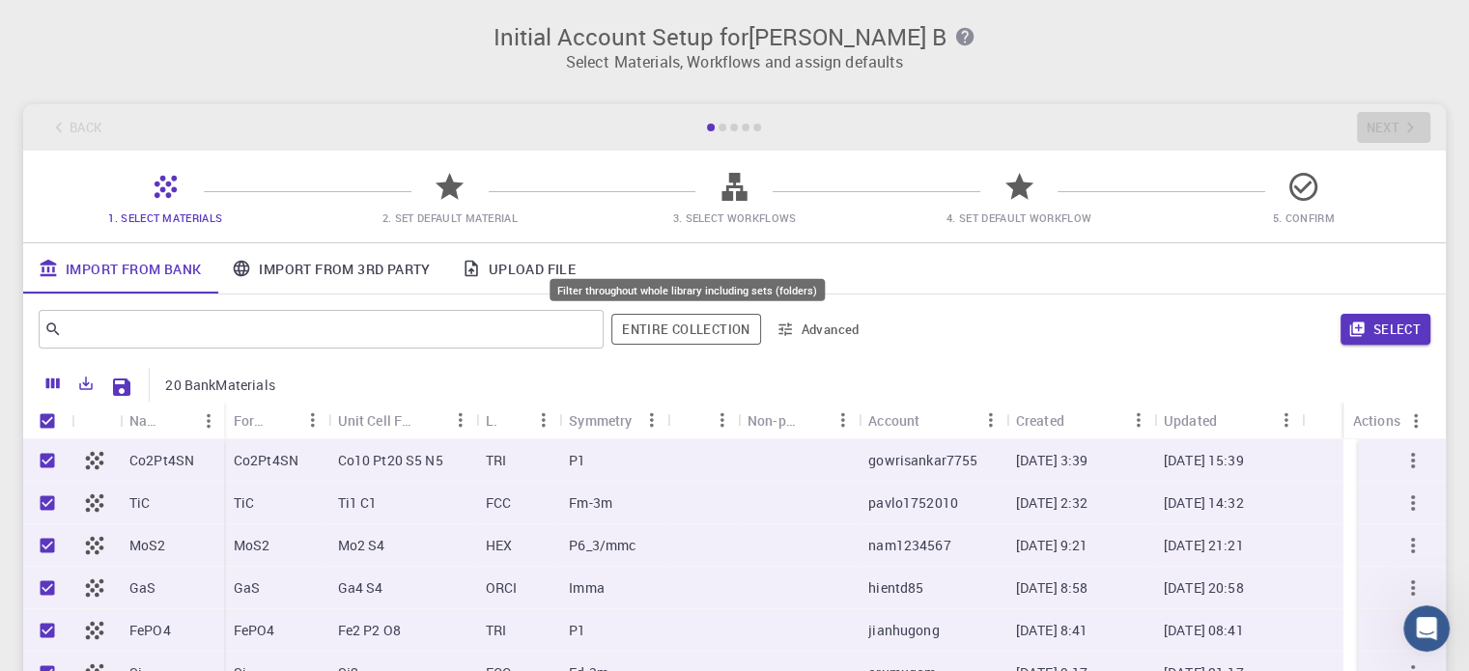
click at [679, 328] on button "Entire collection" at bounding box center [686, 329] width 149 height 31
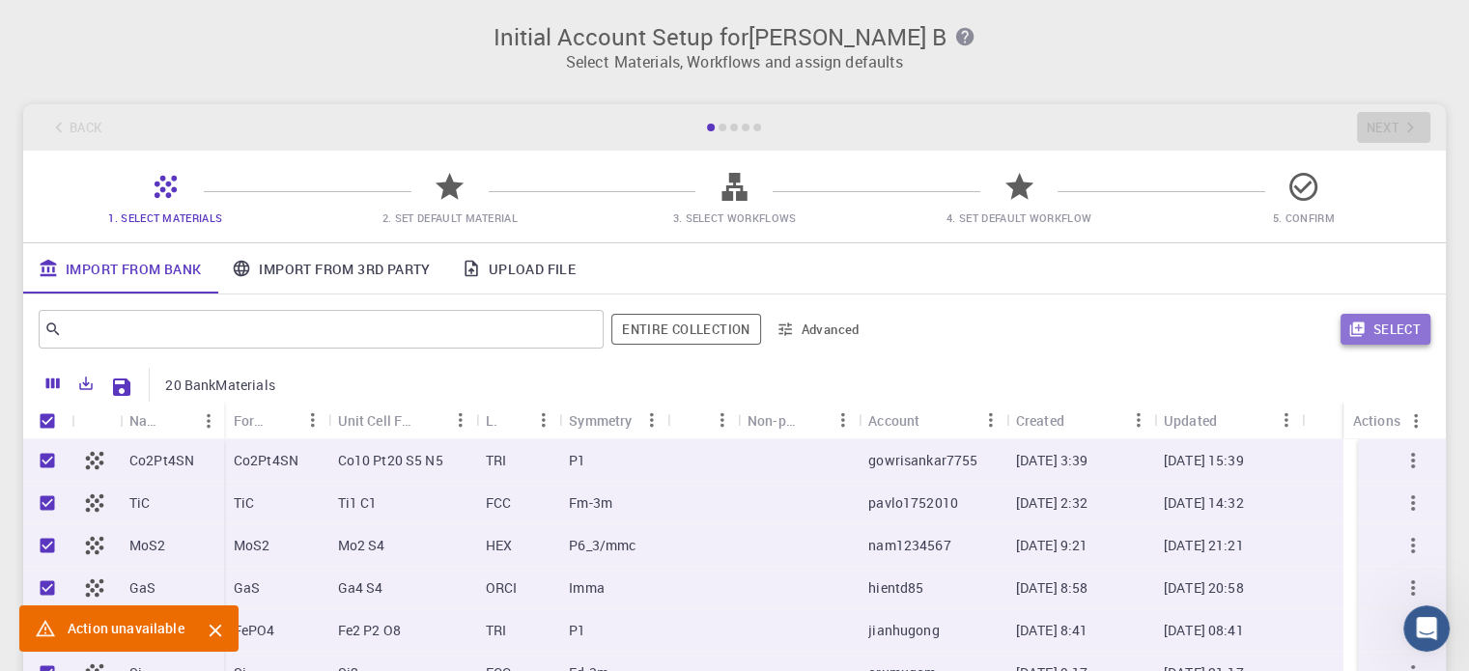
click at [1354, 325] on icon "button" at bounding box center [1357, 330] width 14 height 14
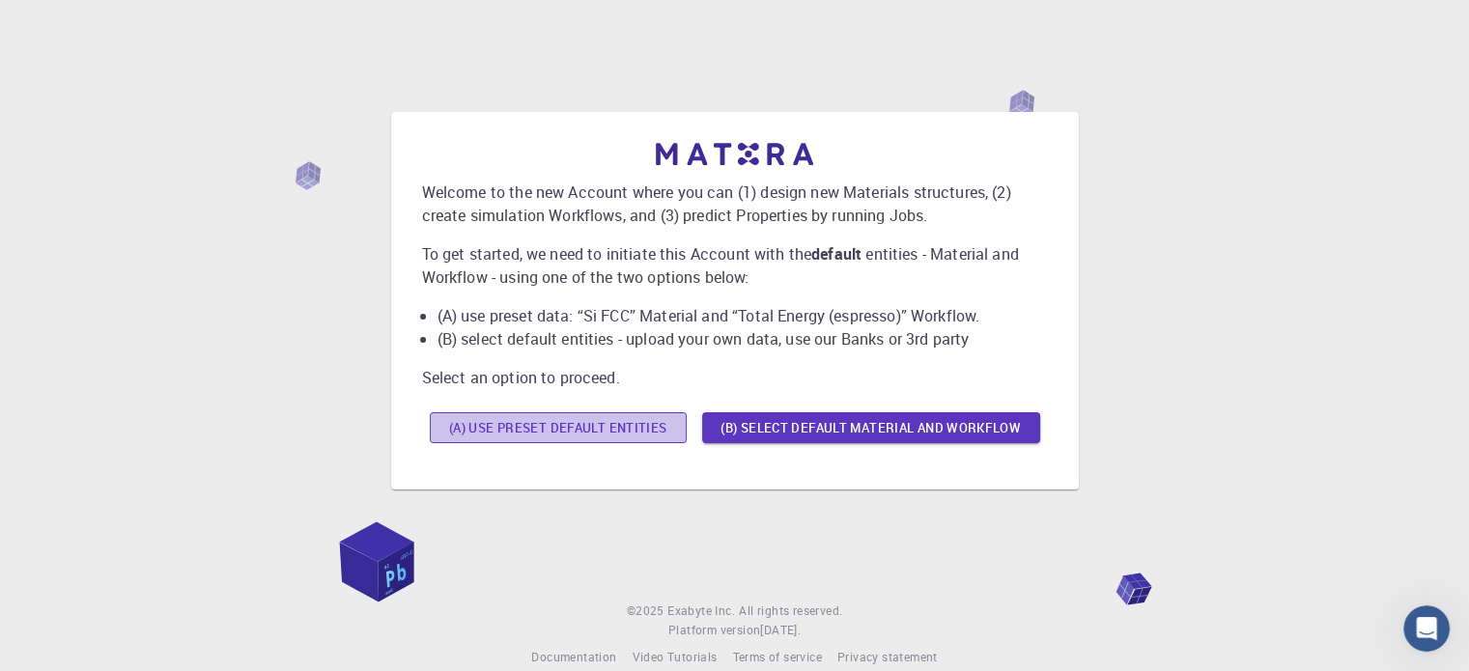
click at [604, 428] on button "(A) Use preset default entities" at bounding box center [558, 428] width 257 height 31
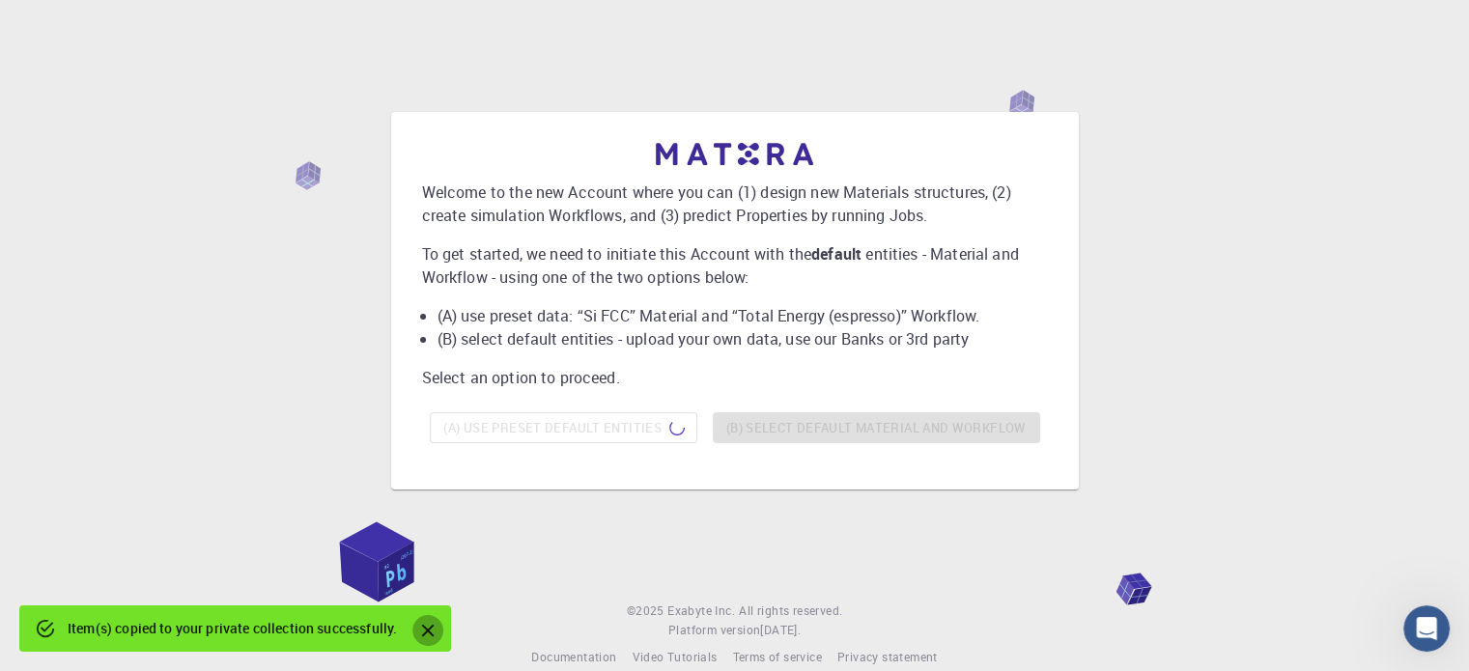
click at [428, 635] on icon "Close" at bounding box center [428, 631] width 13 height 13
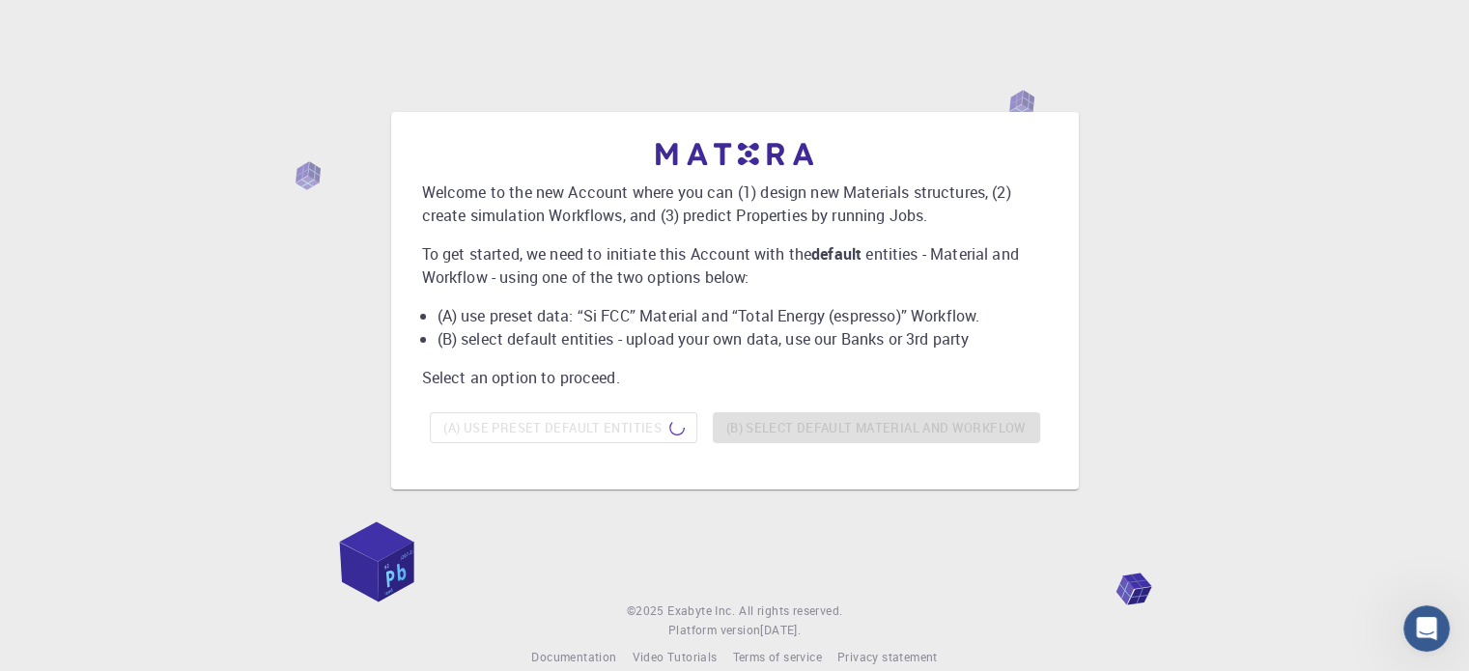
click at [526, 413] on div "(A) Use preset default entities (B) Select default material and workflow" at bounding box center [735, 428] width 626 height 46
drag, startPoint x: 526, startPoint y: 413, endPoint x: 522, endPoint y: 422, distance: 10.4
click at [522, 422] on div "(A) Use preset default entities (B) Select default material and workflow" at bounding box center [735, 428] width 626 height 46
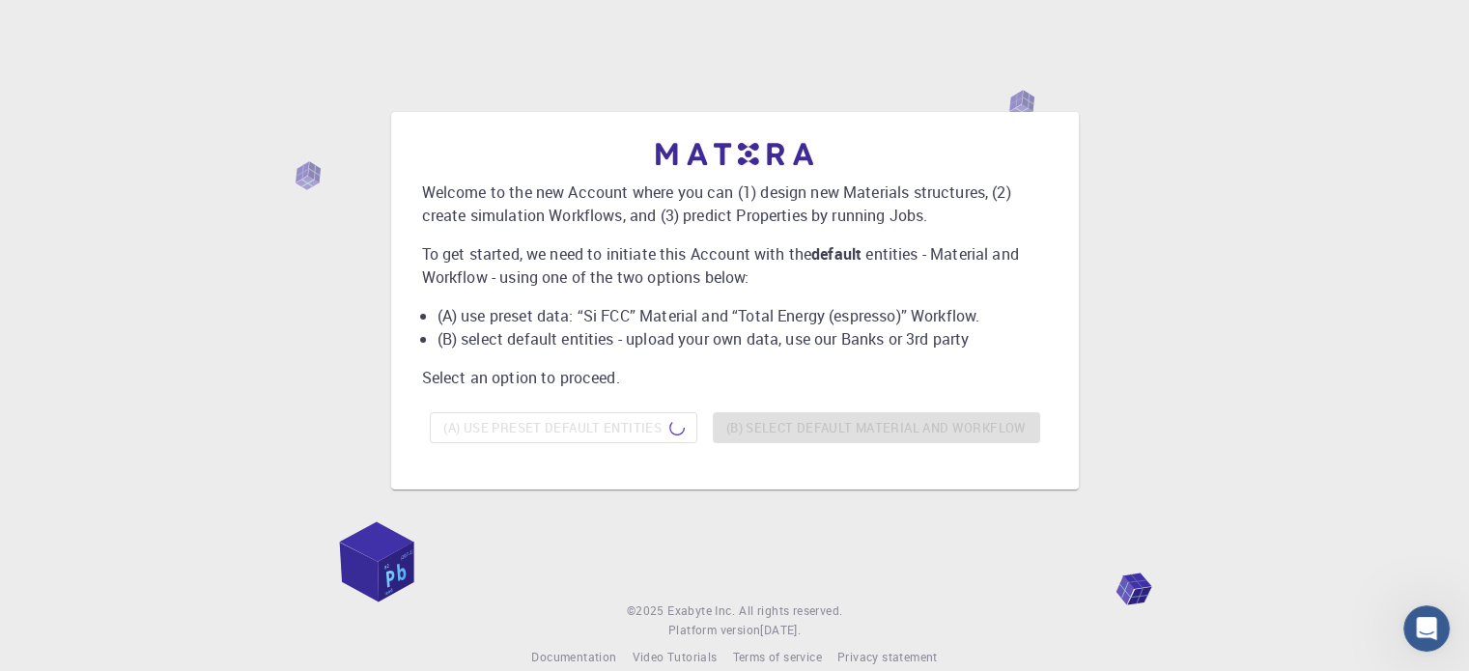
click at [522, 422] on div "(A) Use preset default entities (B) Select default material and workflow" at bounding box center [735, 428] width 626 height 46
click at [409, 169] on div "Welcome to the new Account where you can (1) design new Materials structures, (…" at bounding box center [735, 301] width 657 height 347
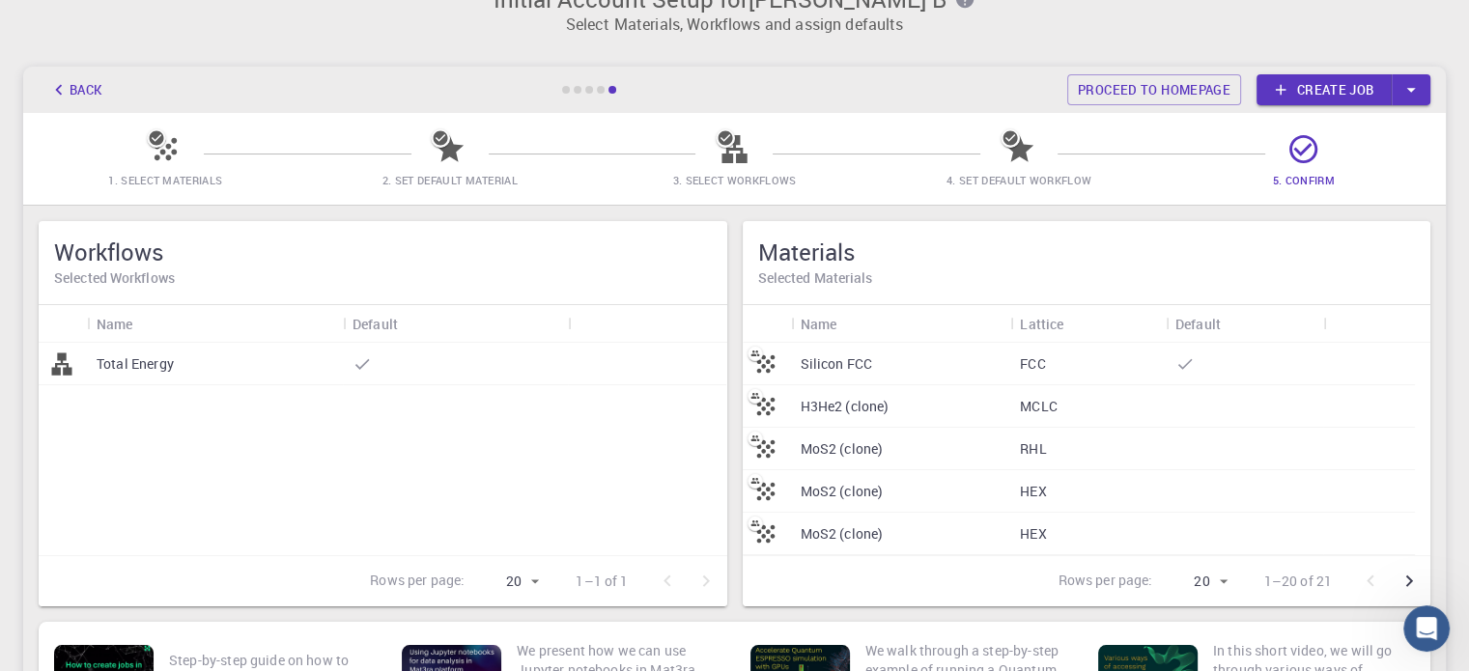
scroll to position [39, 0]
click at [1408, 85] on icon "button" at bounding box center [1411, 88] width 21 height 21
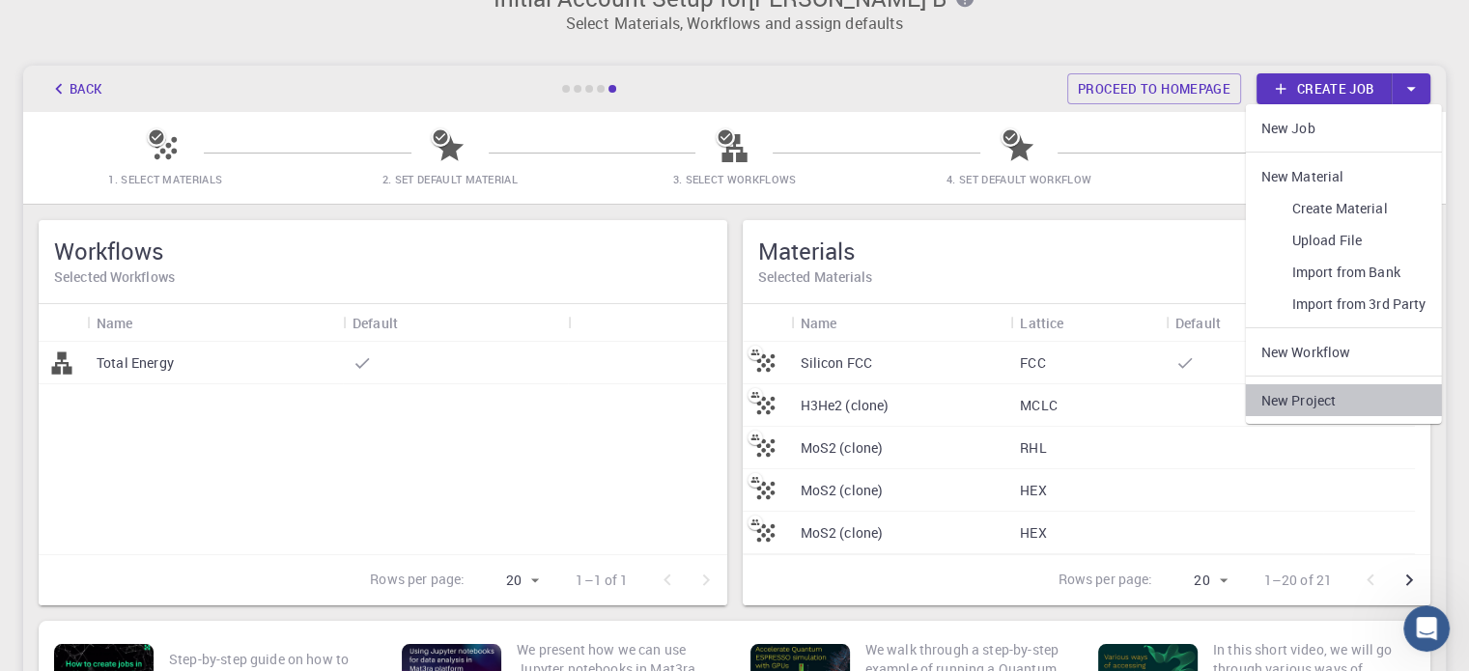
click at [1292, 406] on link "New Project" at bounding box center [1344, 401] width 196 height 32
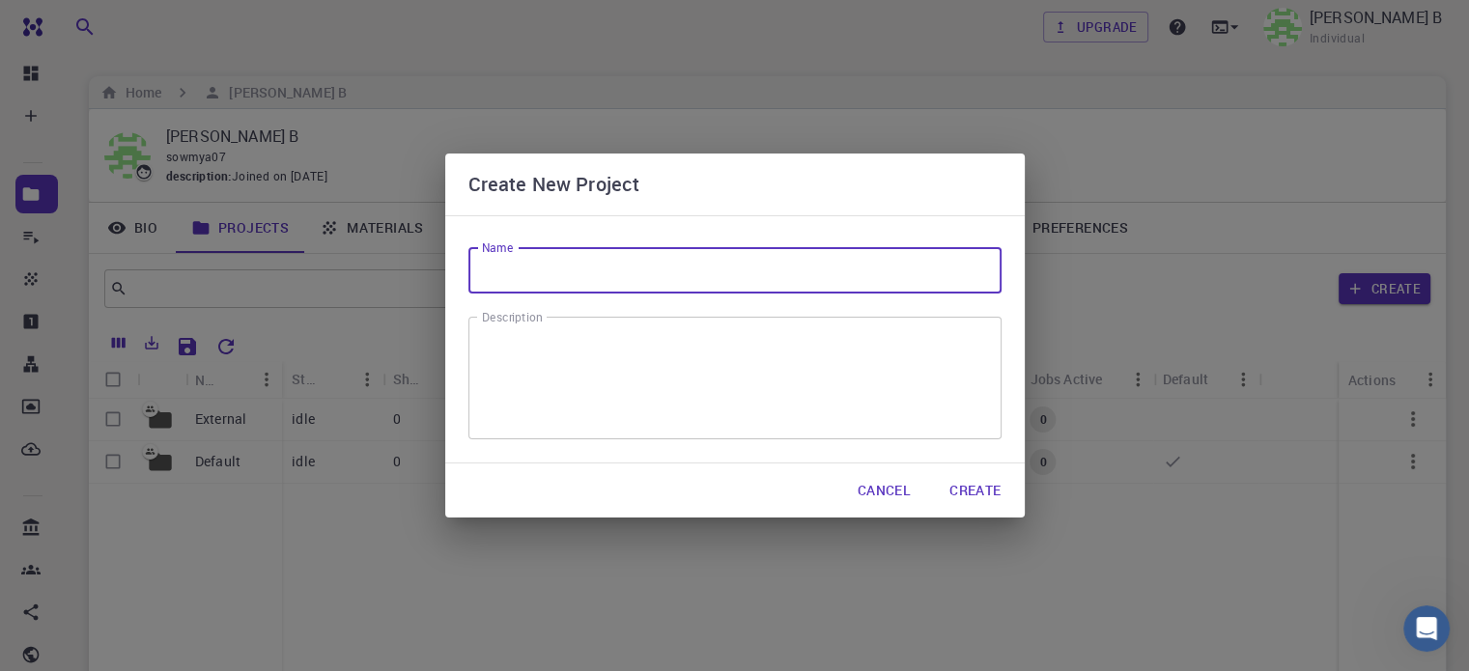
click at [533, 270] on input "Name" at bounding box center [735, 270] width 533 height 46
type input "DEFUNCT SATELLITES"
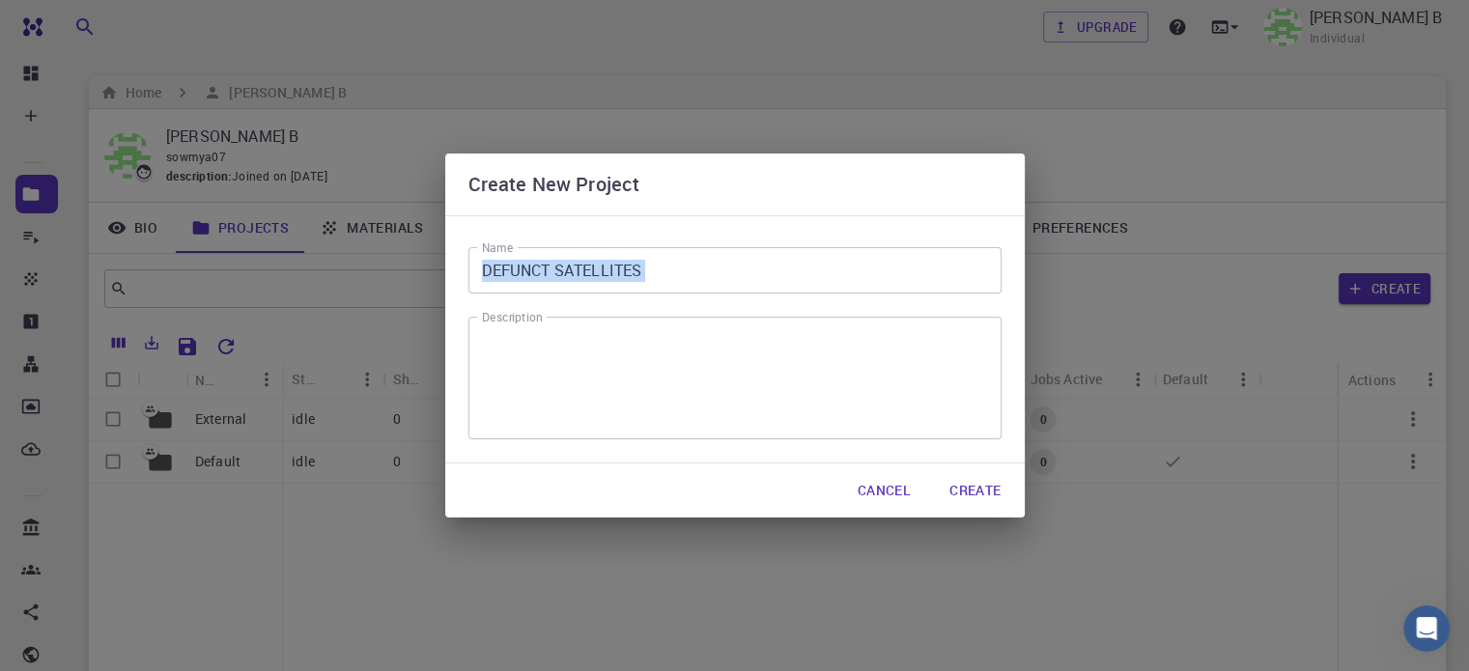
drag, startPoint x: 756, startPoint y: 298, endPoint x: 696, endPoint y: 357, distance: 85.4
click at [696, 357] on div "Name DEFUNCT SATELLITES Name Description x Description" at bounding box center [735, 339] width 580 height 248
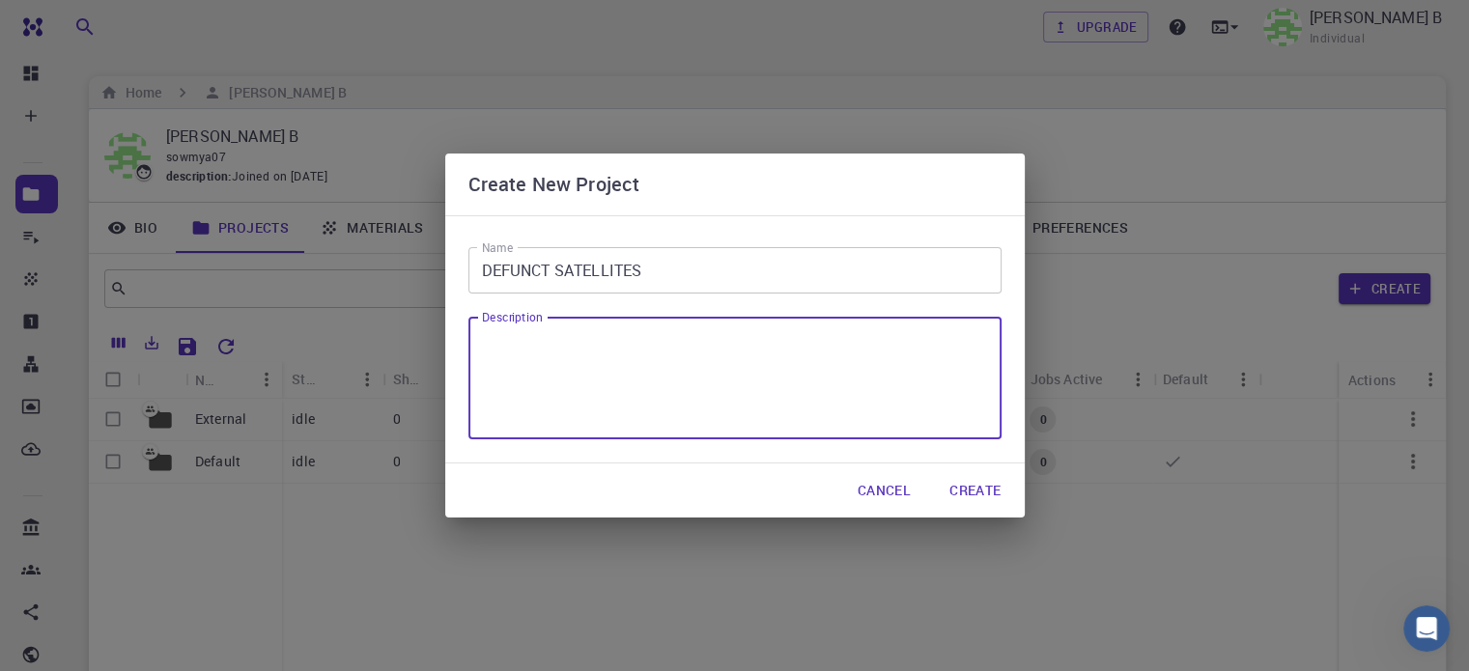
click at [696, 357] on textarea "Description" at bounding box center [735, 378] width 506 height 91
type textarea "simulation on old satellites around eart"
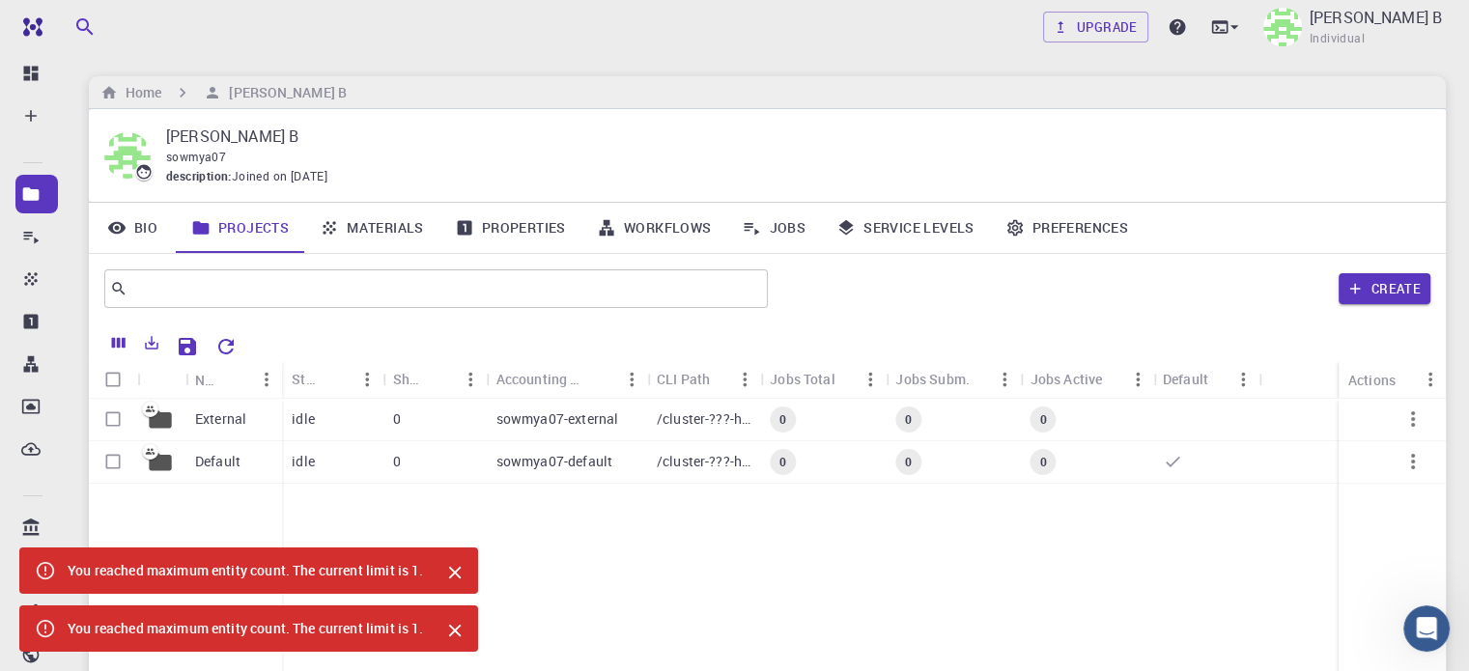
click at [468, 558] on div at bounding box center [447, 571] width 46 height 35
click at [458, 568] on icon "Close" at bounding box center [454, 572] width 21 height 21
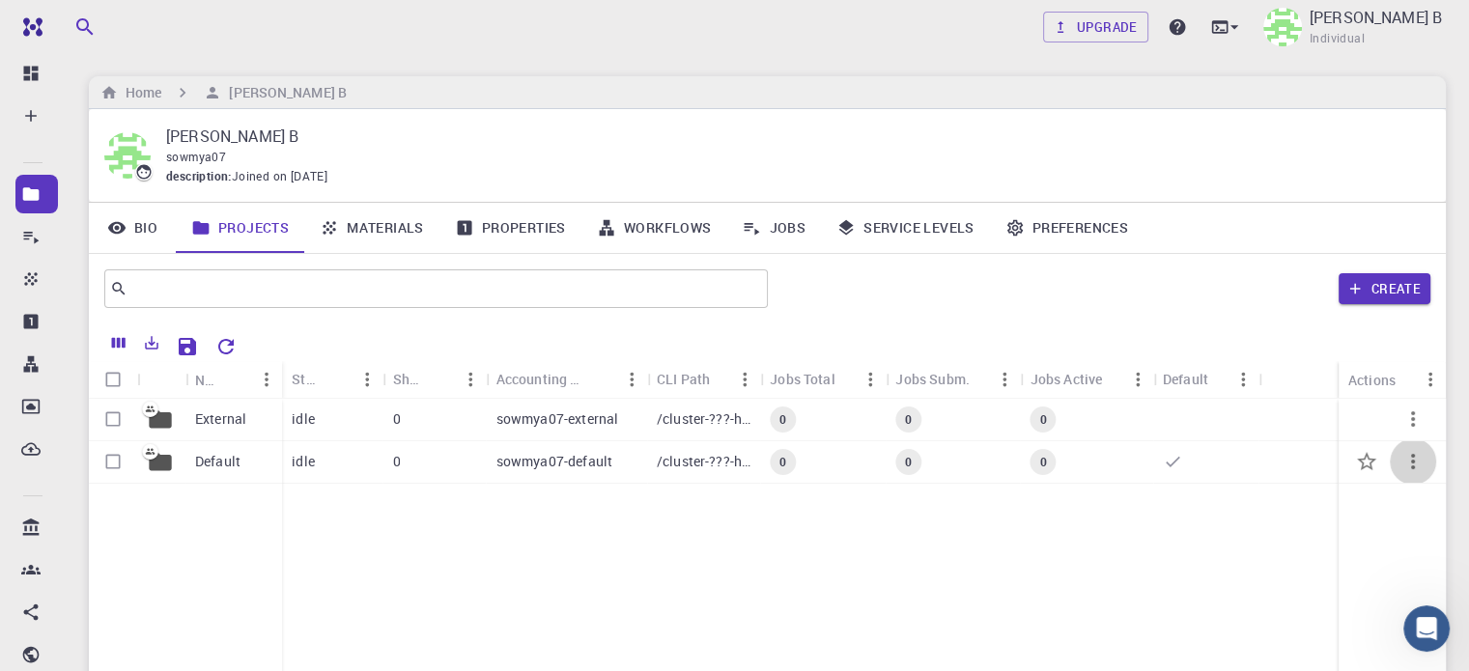
click at [1422, 463] on icon "button" at bounding box center [1413, 461] width 23 height 23
drag, startPoint x: 1256, startPoint y: 538, endPoint x: 1151, endPoint y: 432, distance: 149.6
click at [1151, 432] on div at bounding box center [734, 335] width 1469 height 671
click at [347, 224] on link "Materials" at bounding box center [371, 228] width 135 height 50
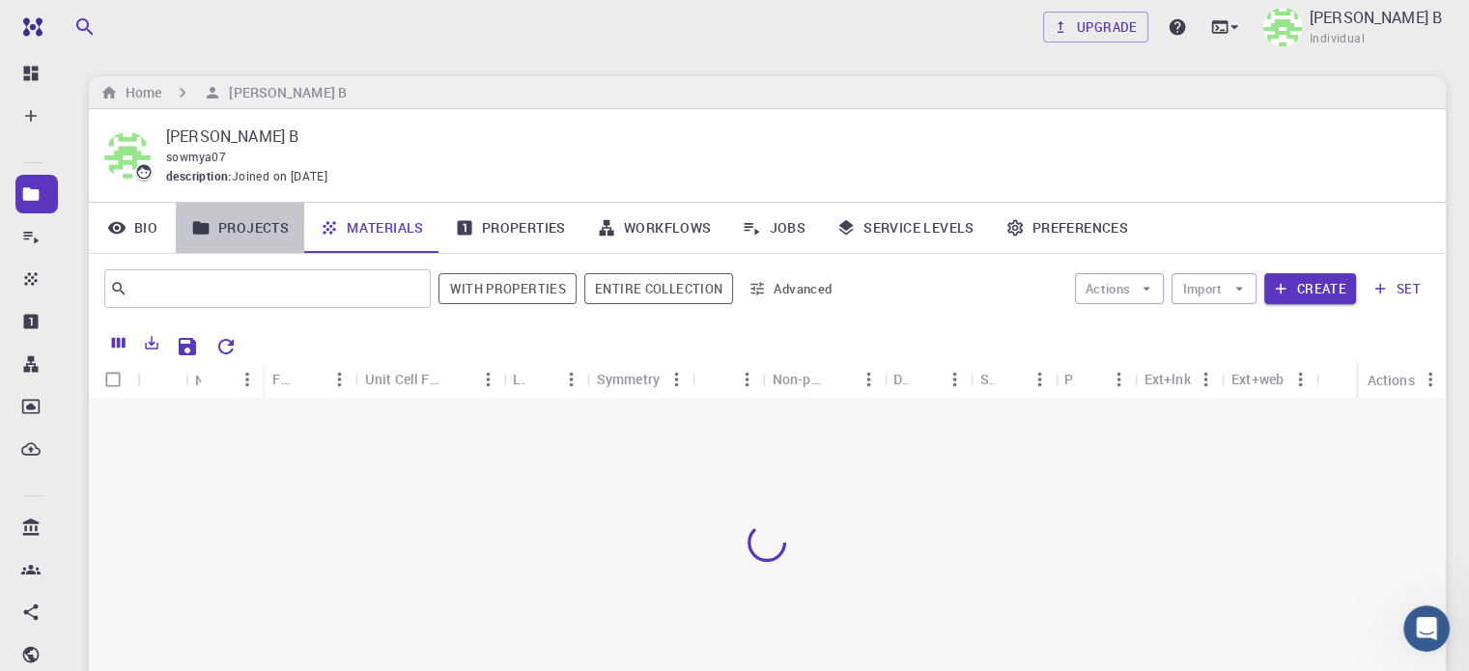
click at [236, 223] on link "Projects" at bounding box center [240, 228] width 128 height 50
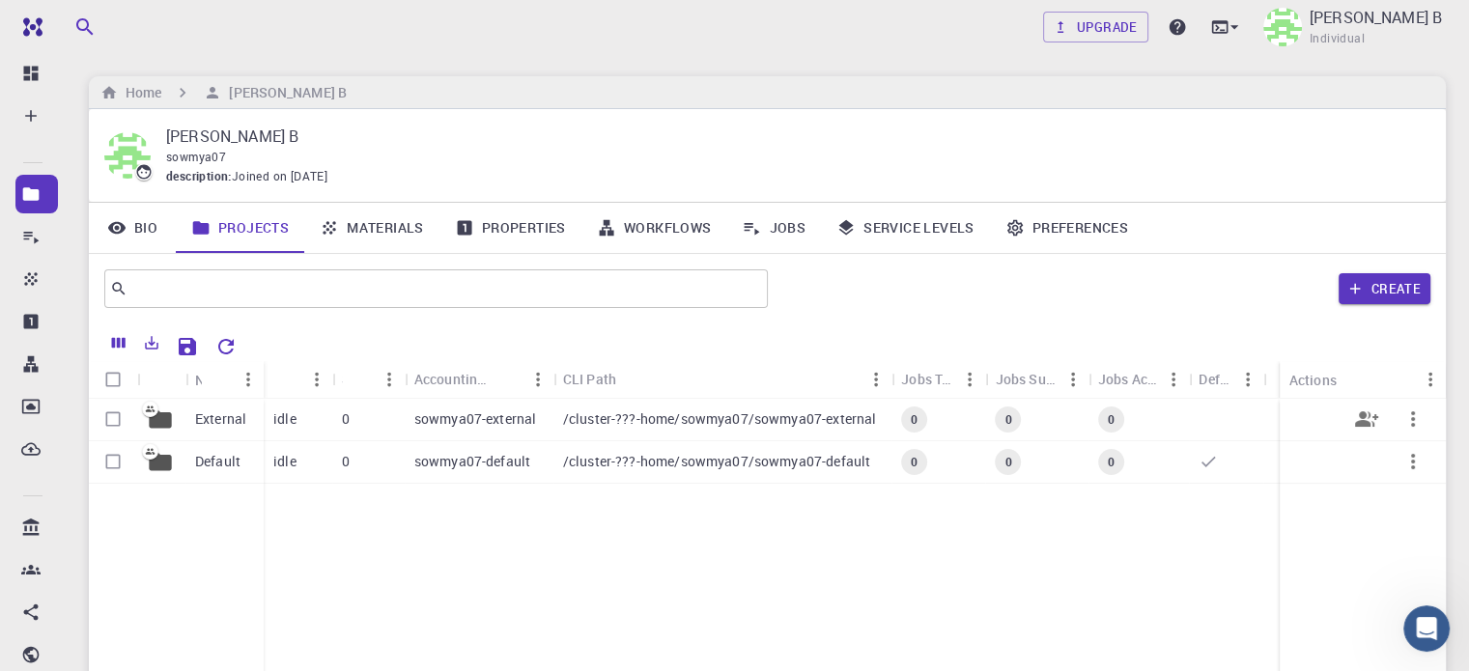
click at [527, 413] on p "sowmya07-external" at bounding box center [475, 419] width 123 height 19
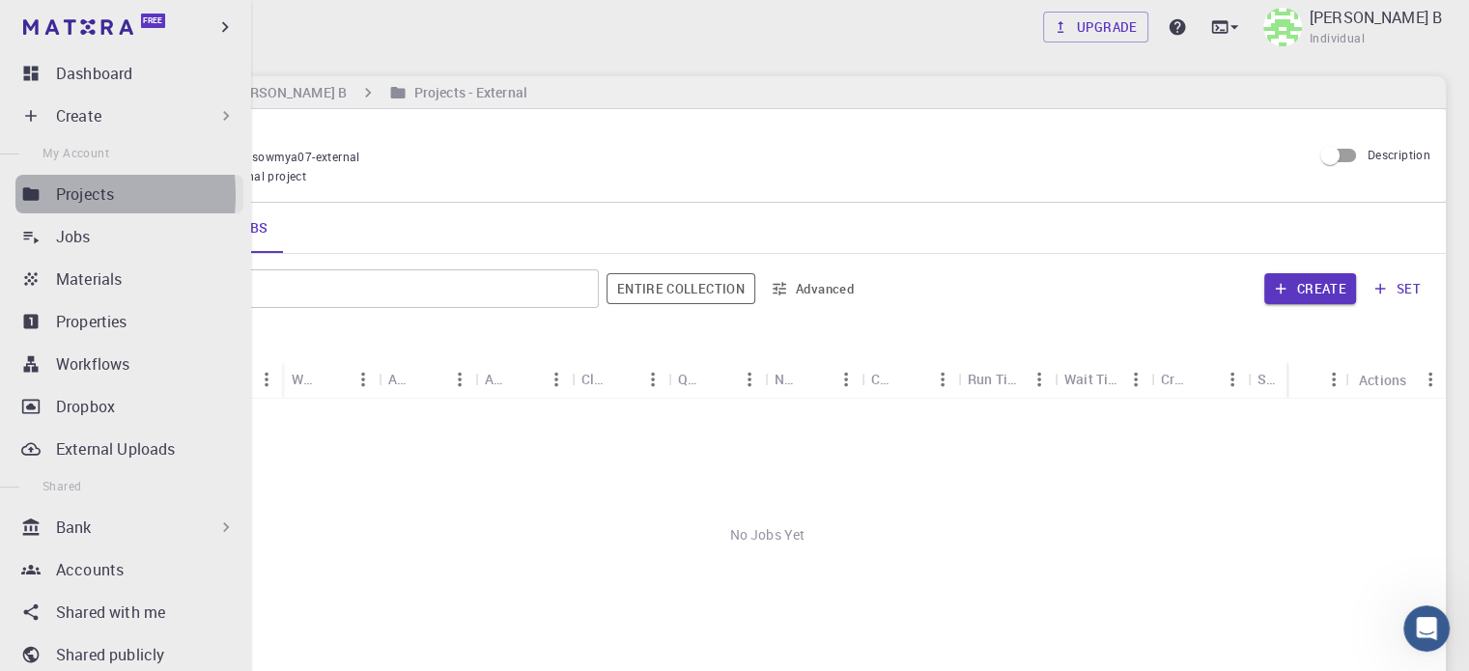
click at [45, 195] on link "Projects" at bounding box center [129, 194] width 228 height 39
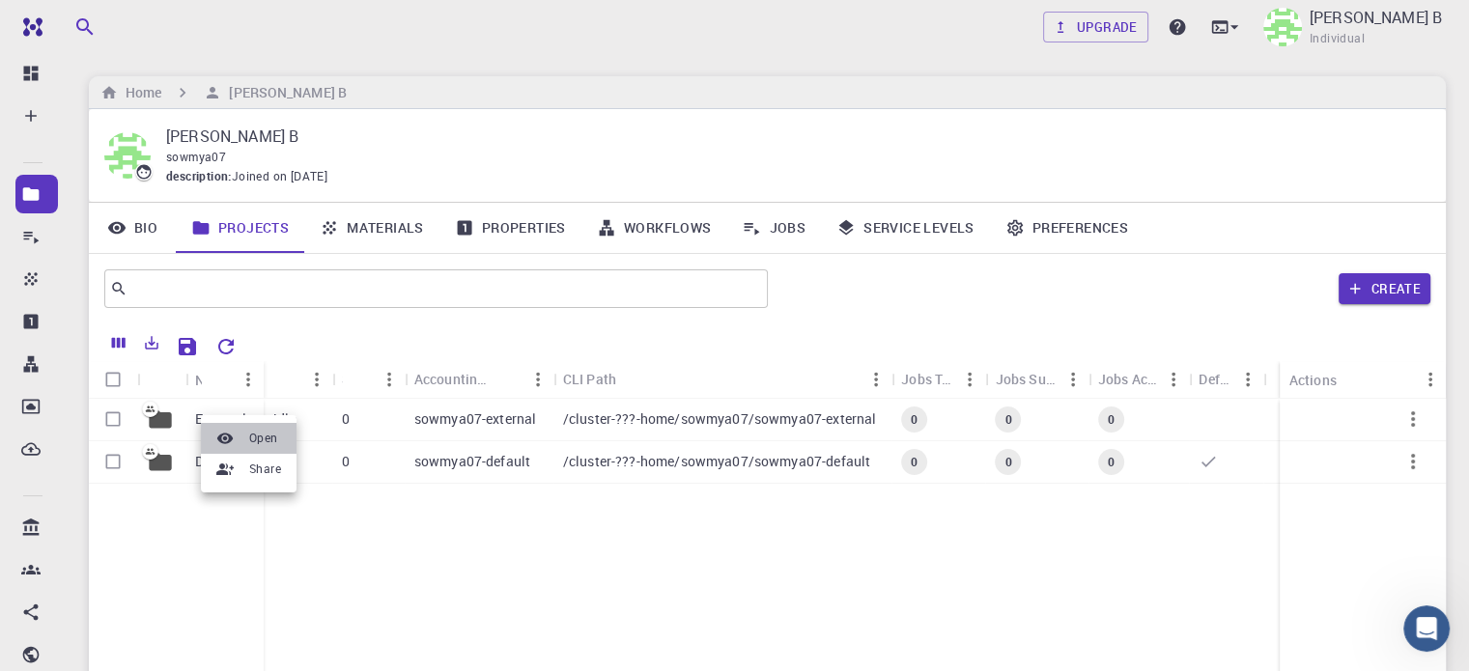
click at [243, 430] on li "Open" at bounding box center [249, 438] width 96 height 31
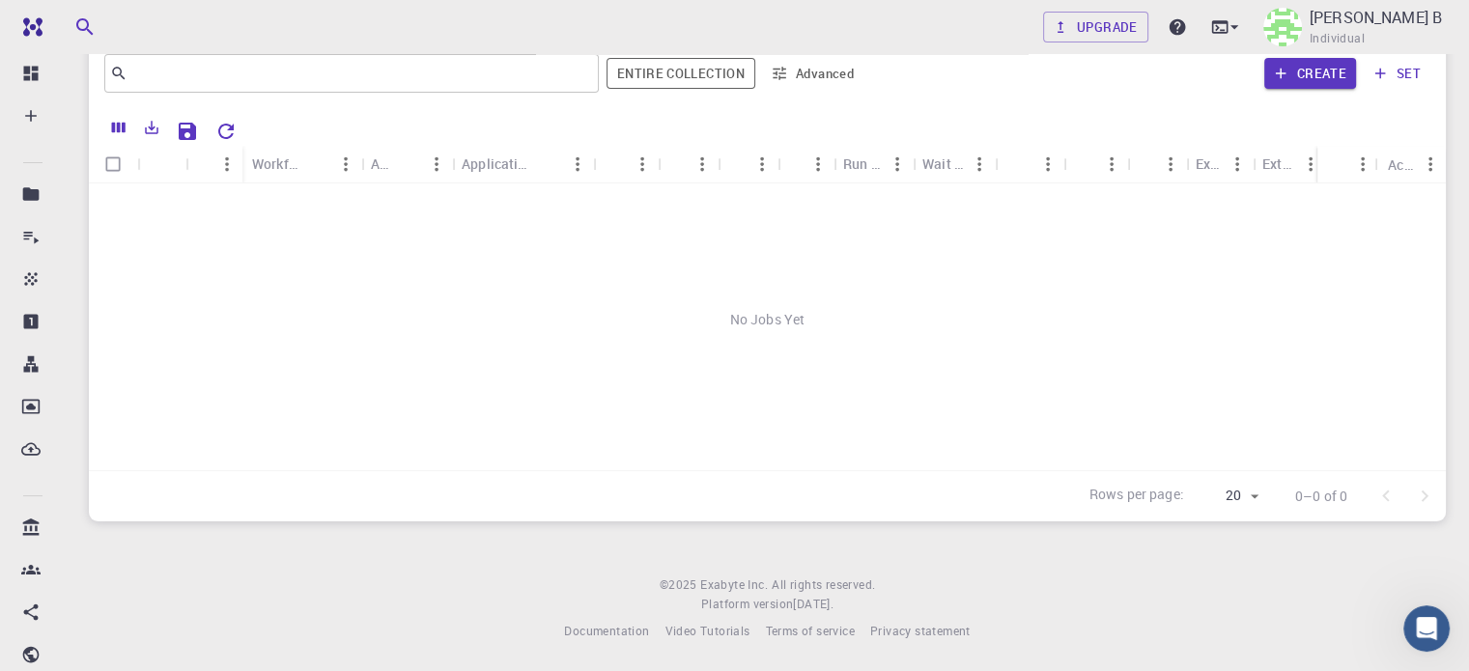
scroll to position [128, 0]
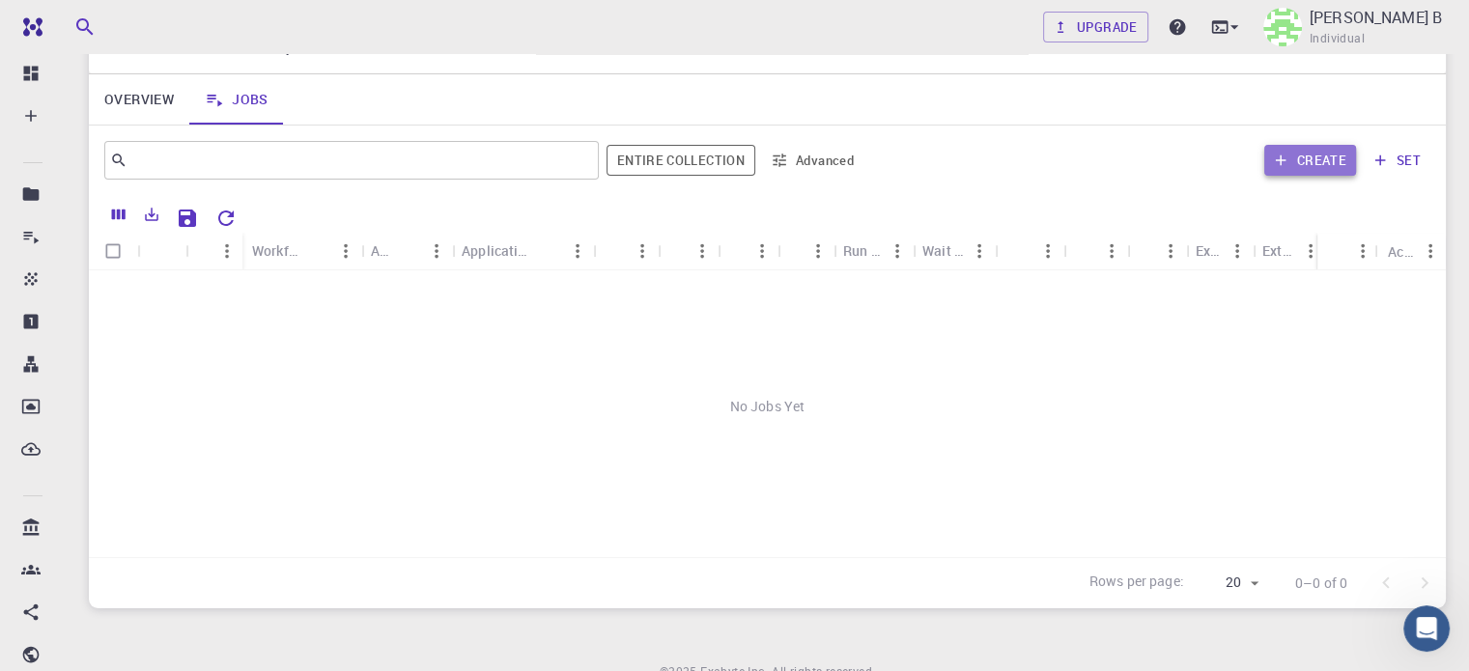
click at [1315, 157] on button "Create" at bounding box center [1311, 160] width 92 height 31
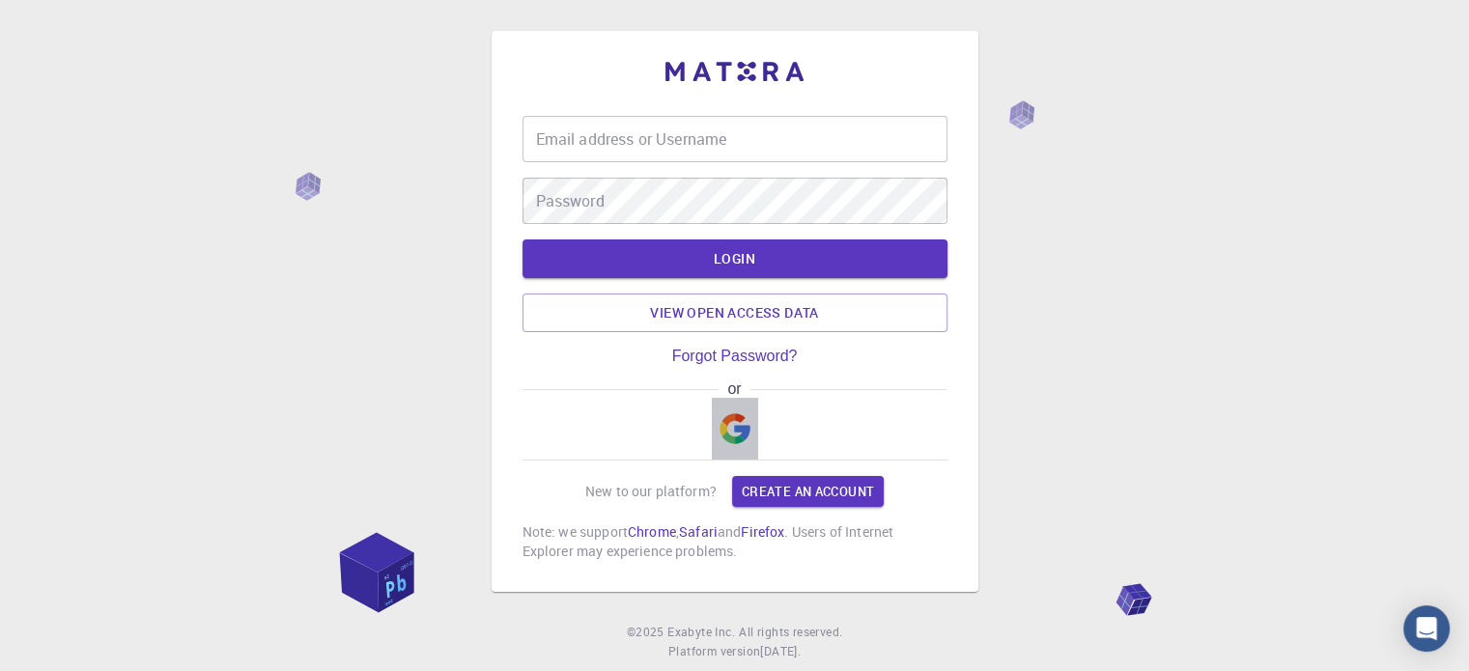
click at [727, 436] on img "button" at bounding box center [735, 428] width 31 height 31
click at [742, 437] on img "button" at bounding box center [735, 428] width 31 height 31
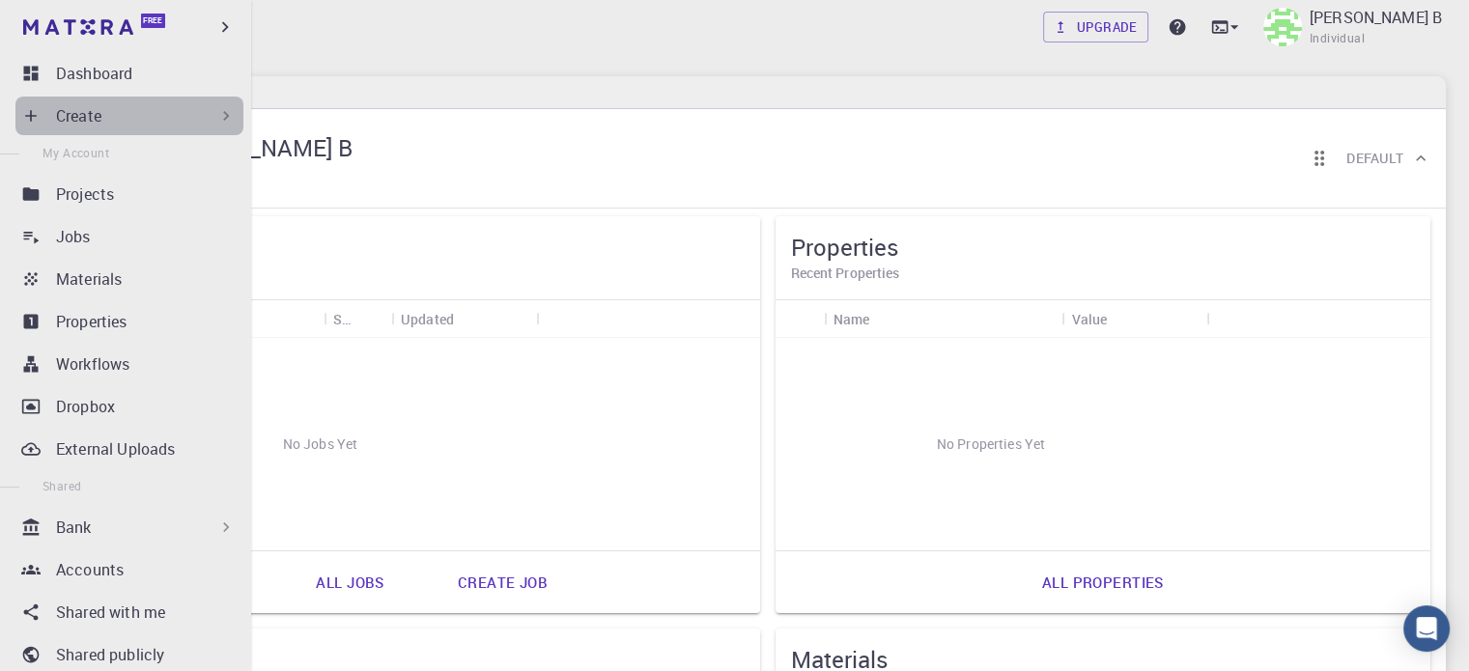
click at [220, 115] on icon at bounding box center [225, 115] width 19 height 19
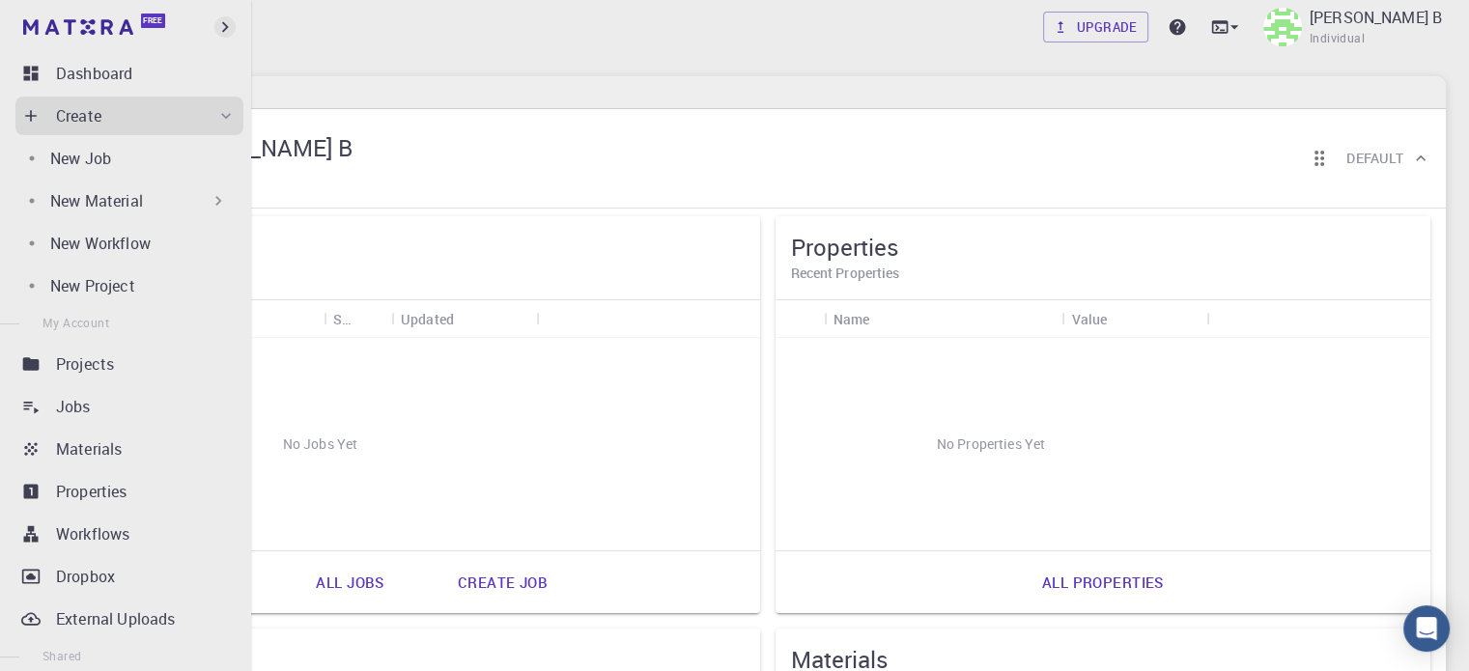
click at [221, 27] on icon "button" at bounding box center [224, 26] width 21 height 21
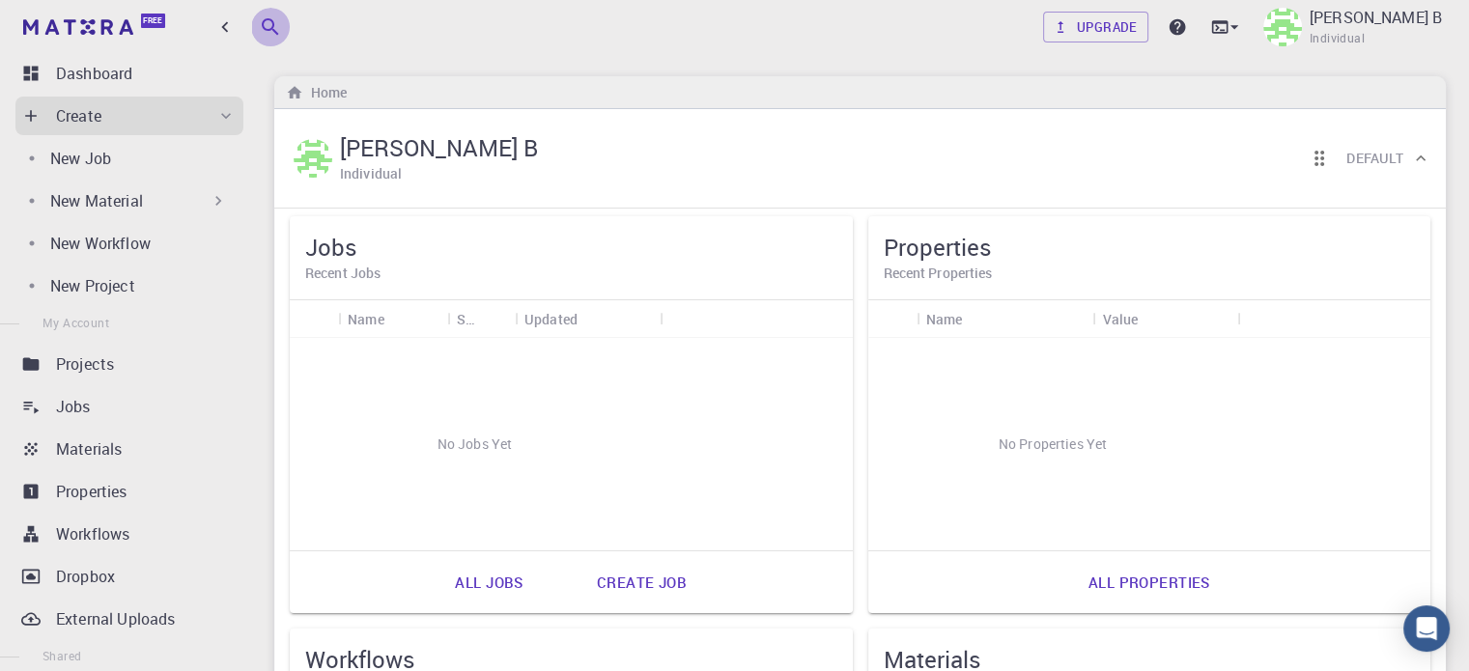
click at [278, 44] on button "button" at bounding box center [270, 27] width 39 height 39
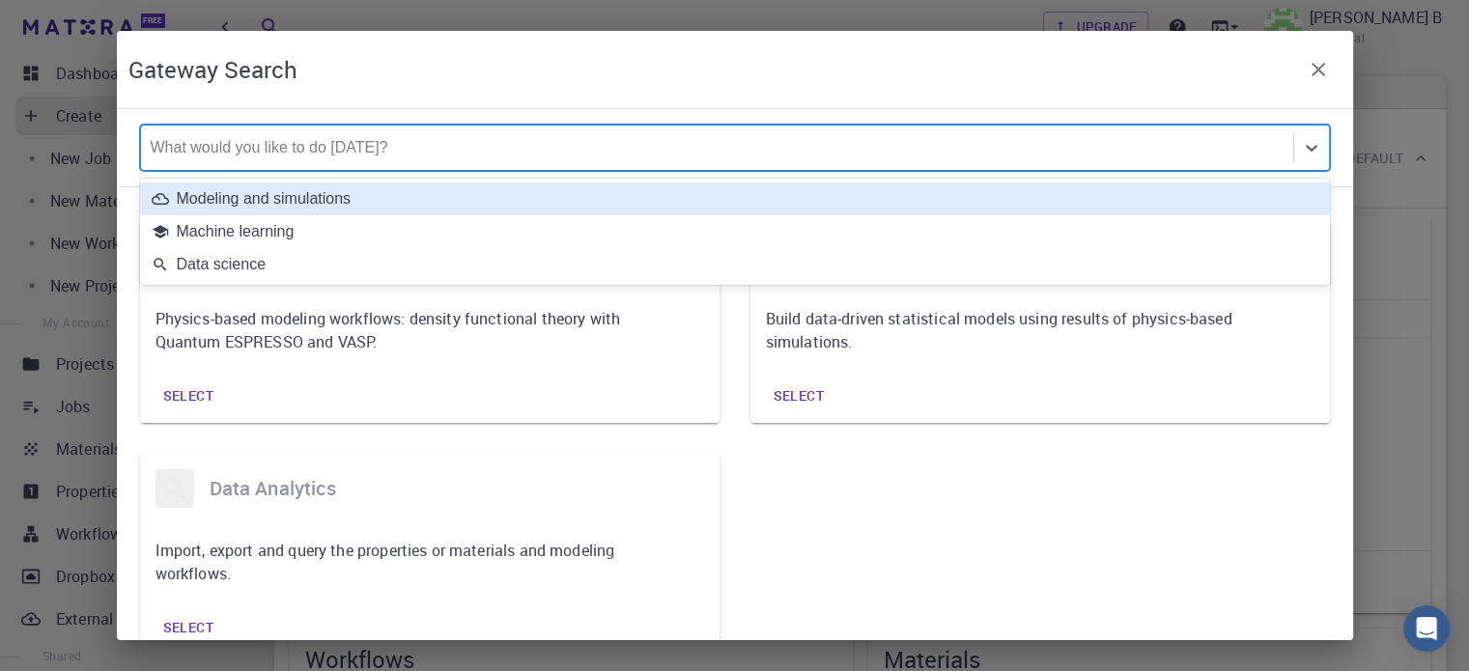
click at [242, 157] on div at bounding box center [717, 147] width 1133 height 21
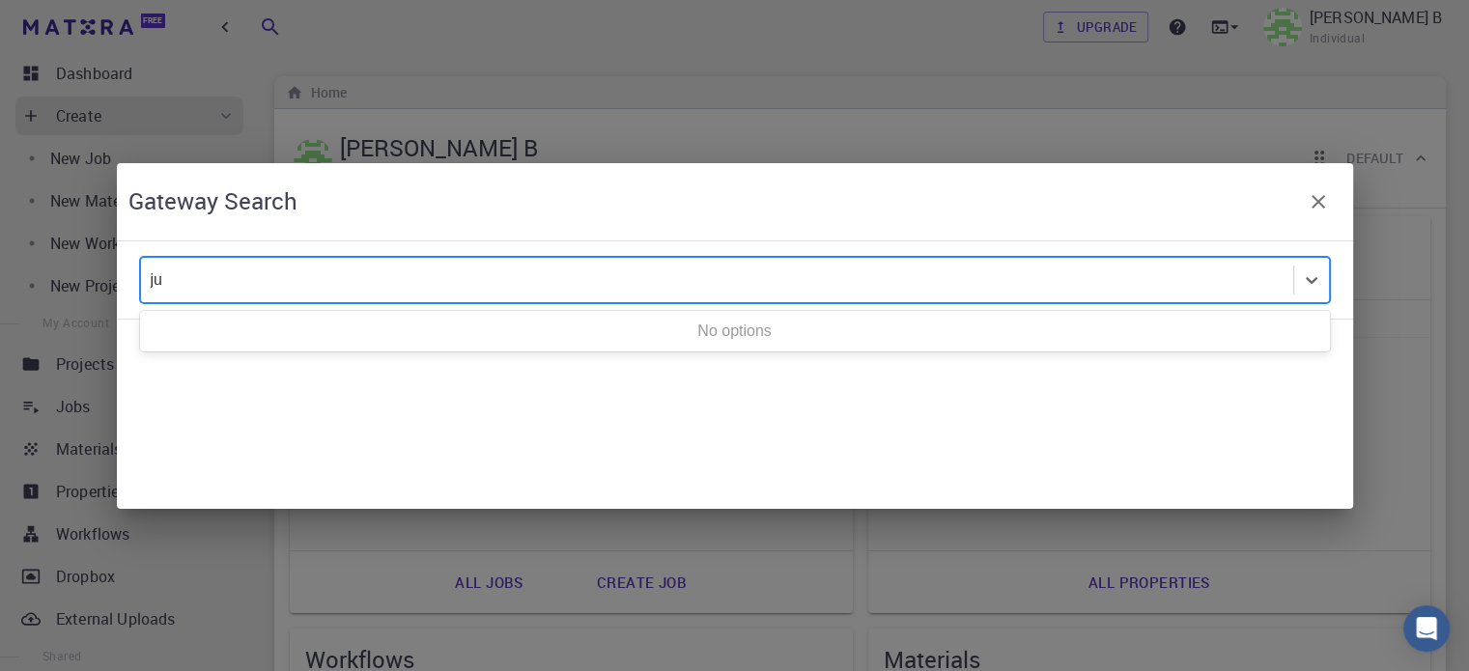
type input "j"
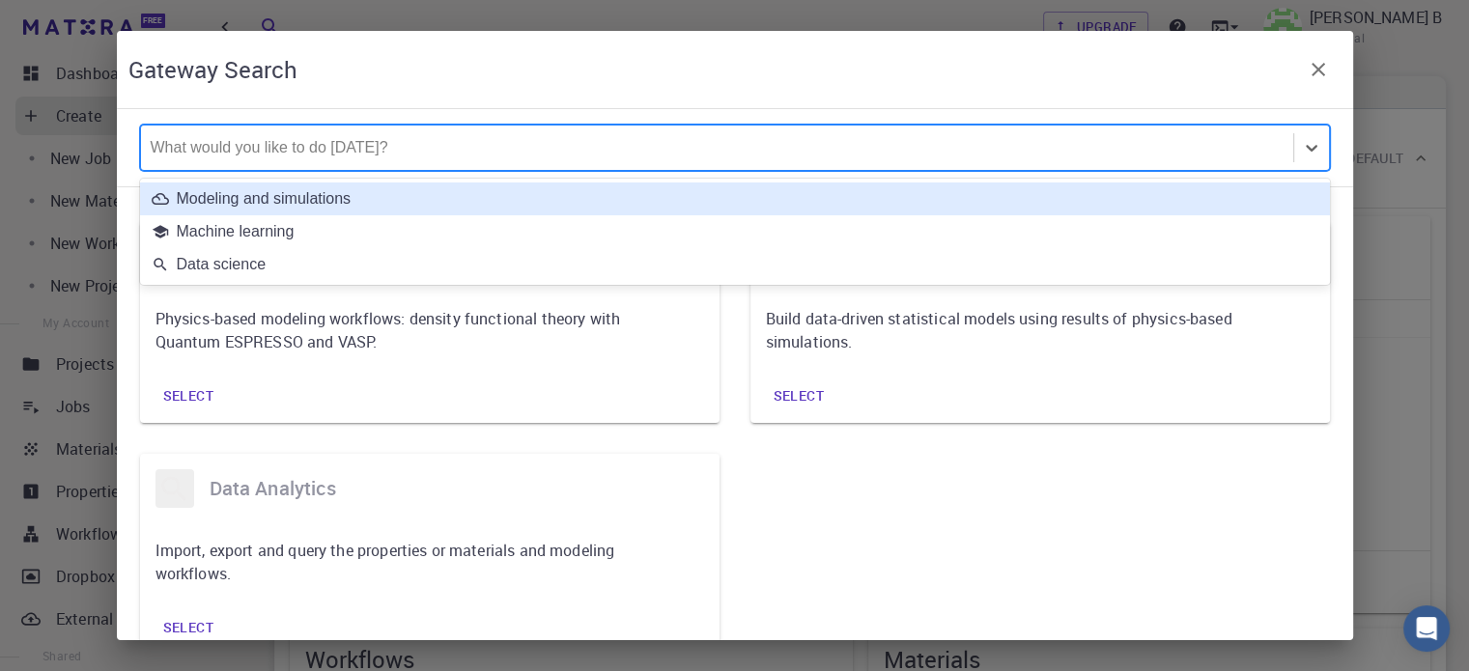
click at [197, 202] on div "Modeling and simulations" at bounding box center [735, 198] width 1167 height 17
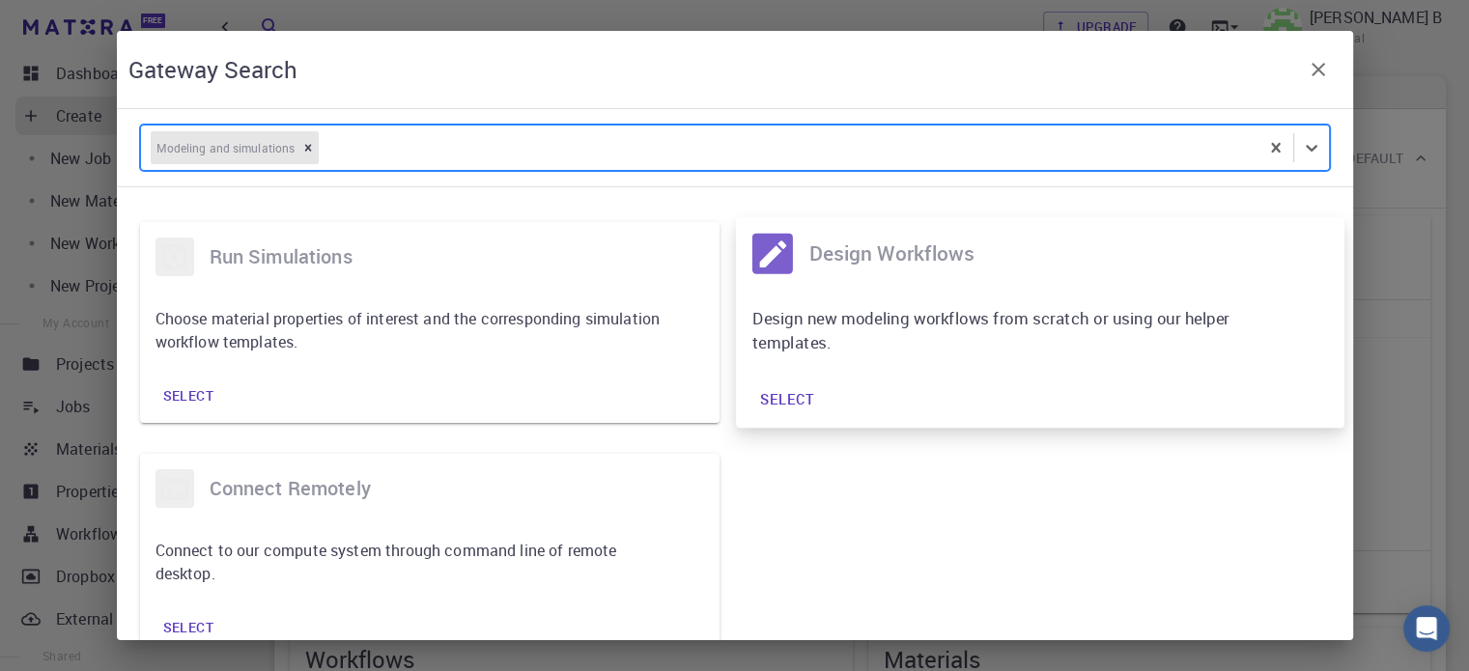
scroll to position [41, 0]
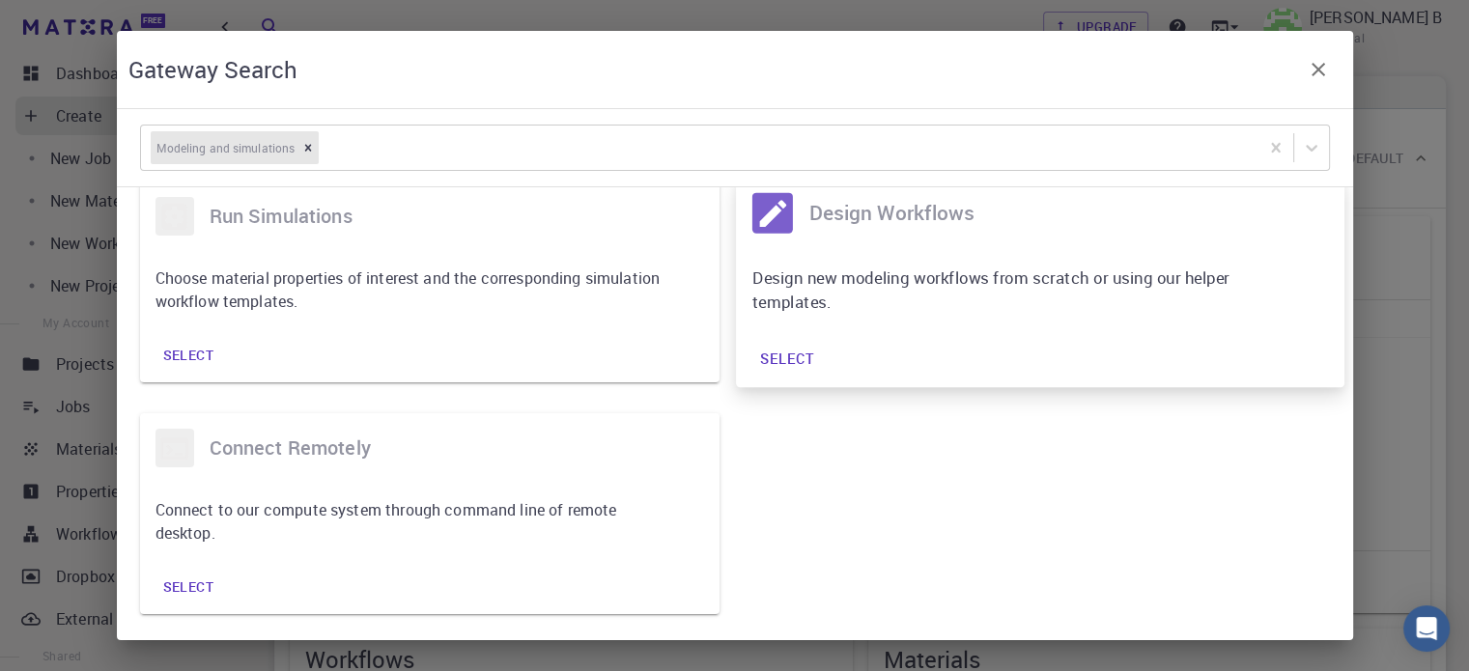
click at [881, 262] on div "Design new modeling workflows from scratch or using our helper templates." at bounding box center [1040, 289] width 609 height 81
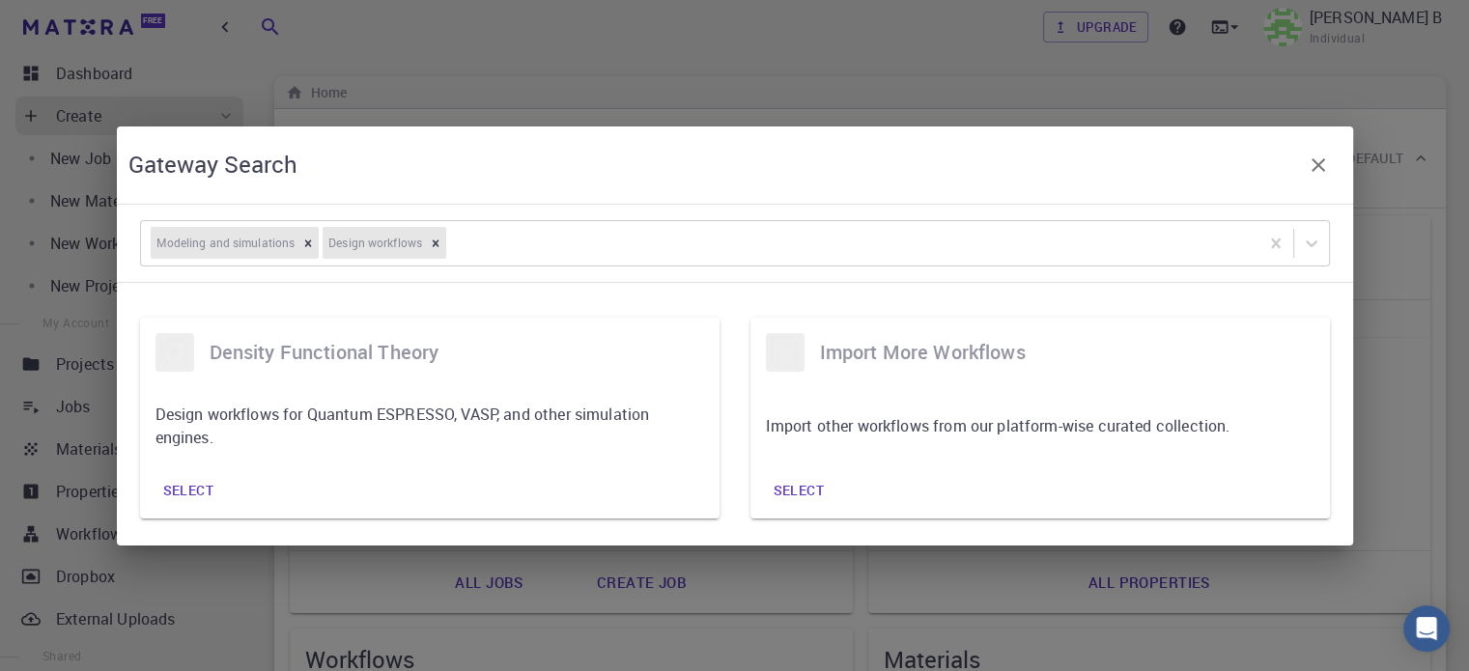
click at [1325, 156] on icon "button" at bounding box center [1318, 165] width 23 height 23
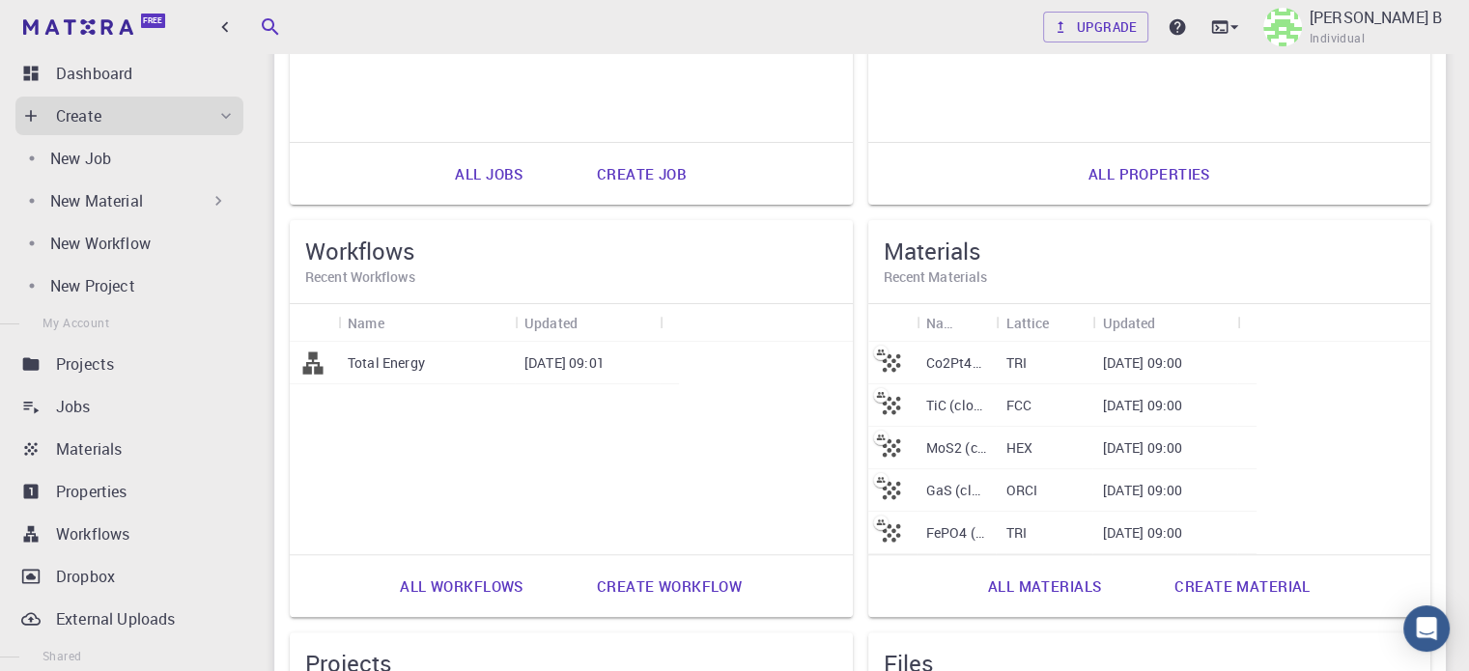
scroll to position [410, 0]
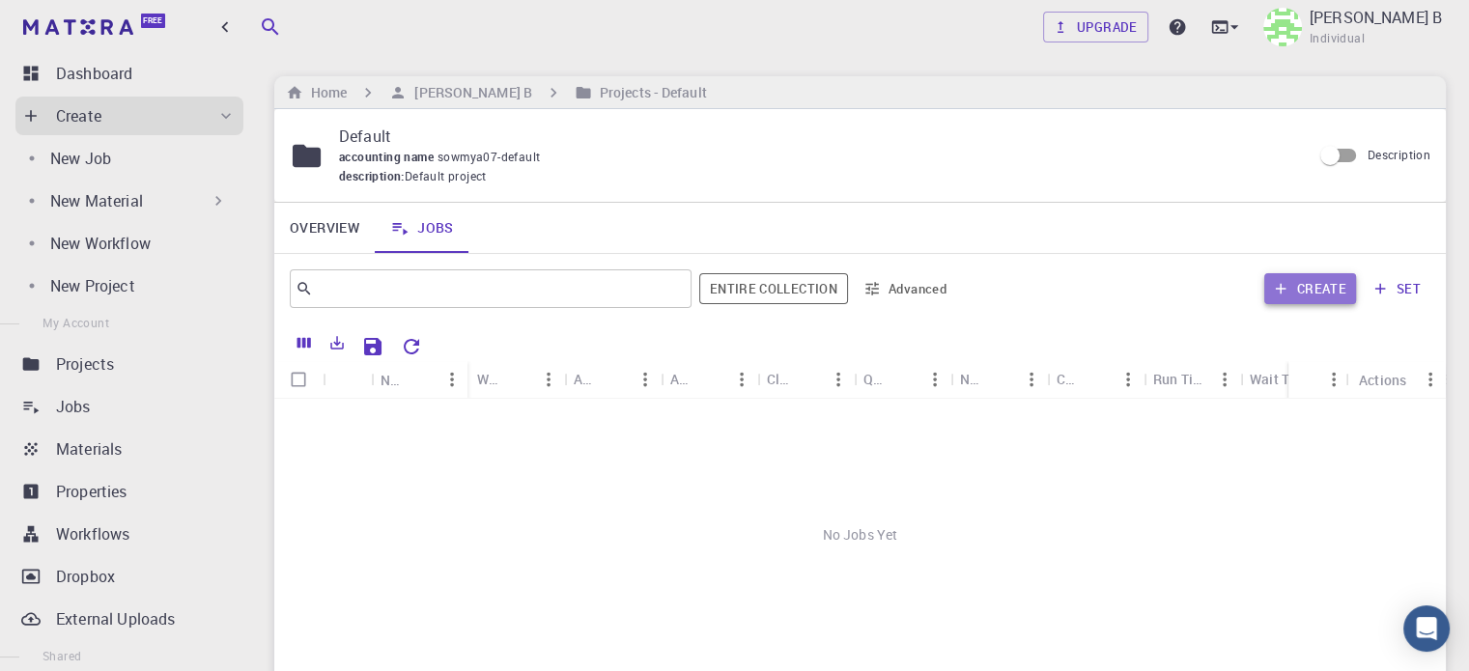
click at [1353, 293] on button "Create" at bounding box center [1311, 288] width 92 height 31
